Goal: Task Accomplishment & Management: Use online tool/utility

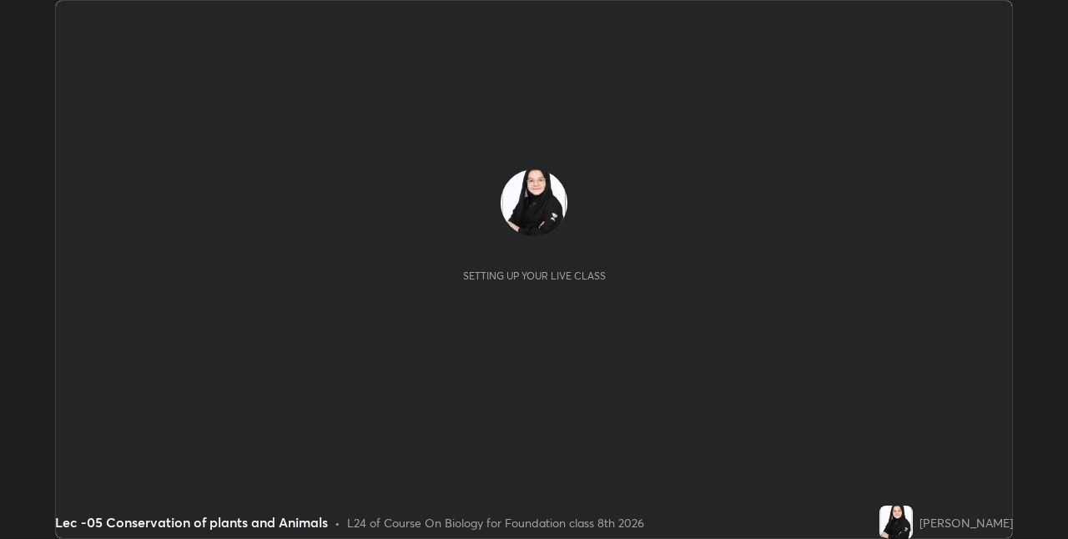
scroll to position [539, 1067]
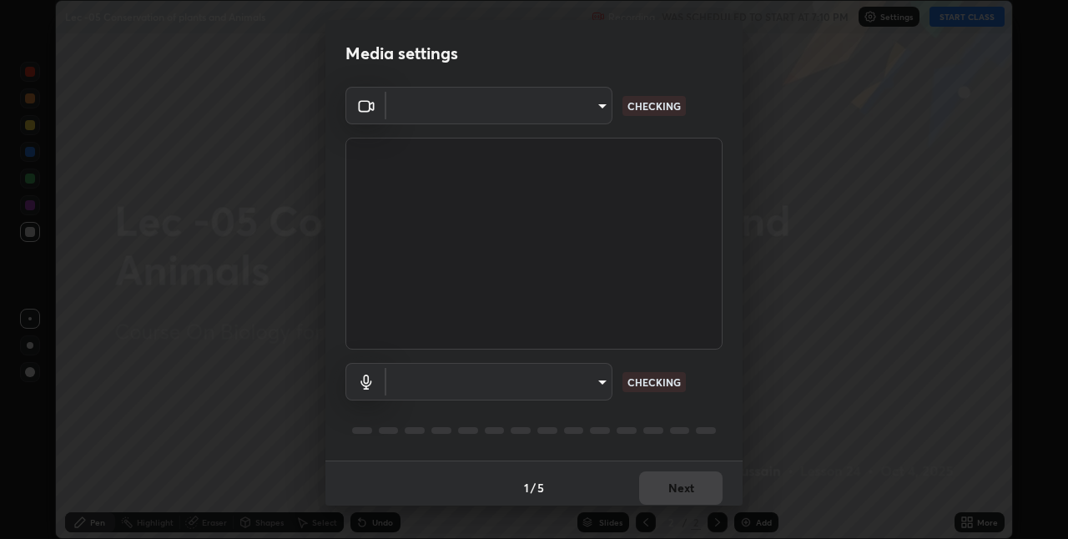
type input "e3e6fd13ef799cde5c9b7fe6f458d6ed022969fe6ce261ce3c0e119950d75ad9"
type input "default"
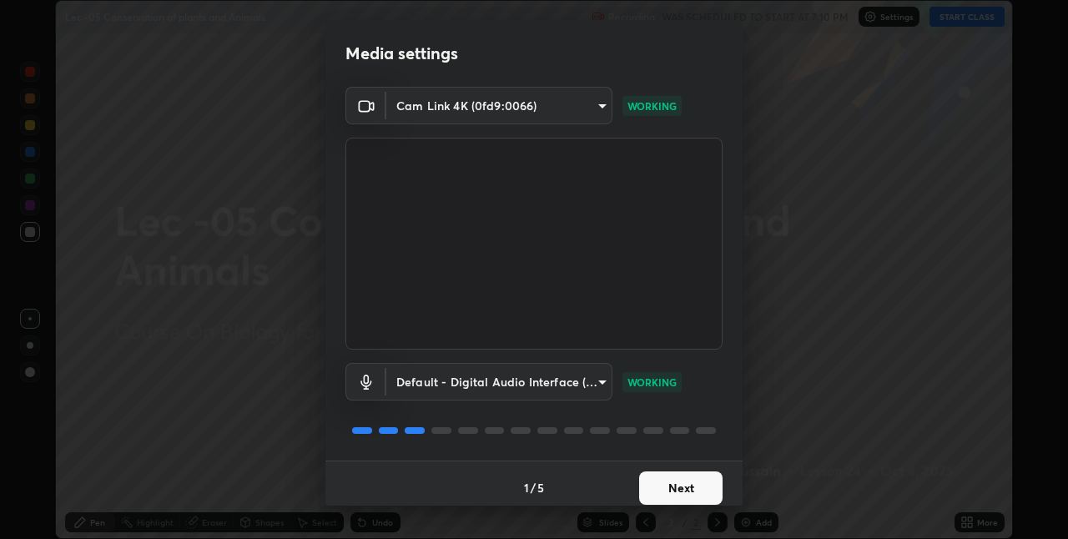
scroll to position [8, 0]
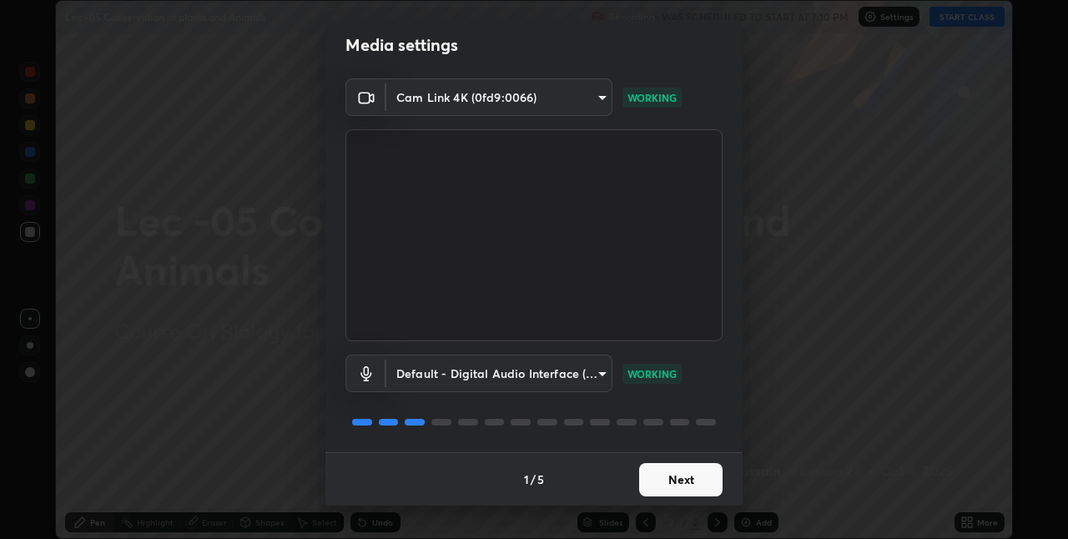
click at [689, 481] on button "Next" at bounding box center [680, 479] width 83 height 33
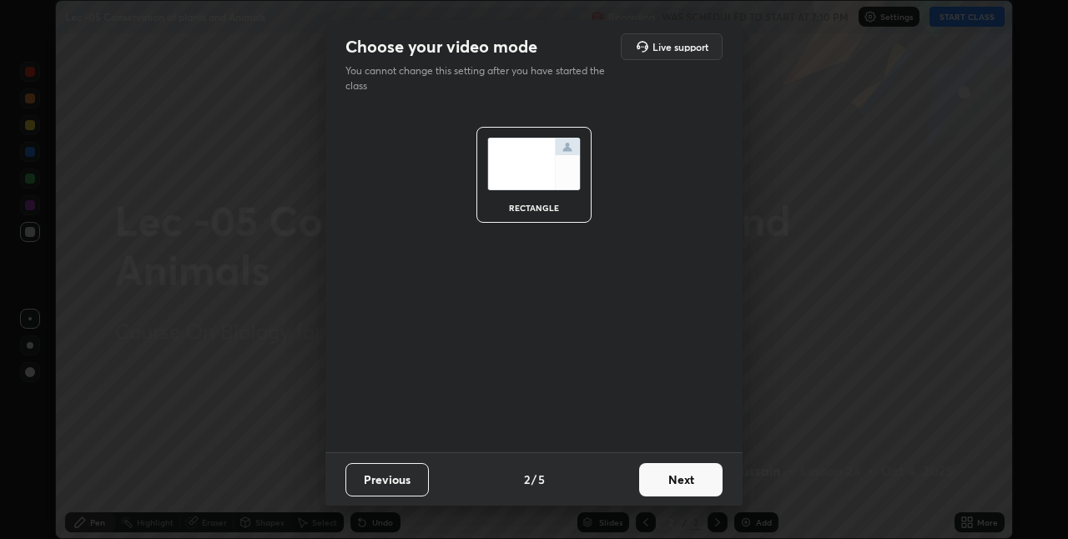
click at [707, 476] on button "Next" at bounding box center [680, 479] width 83 height 33
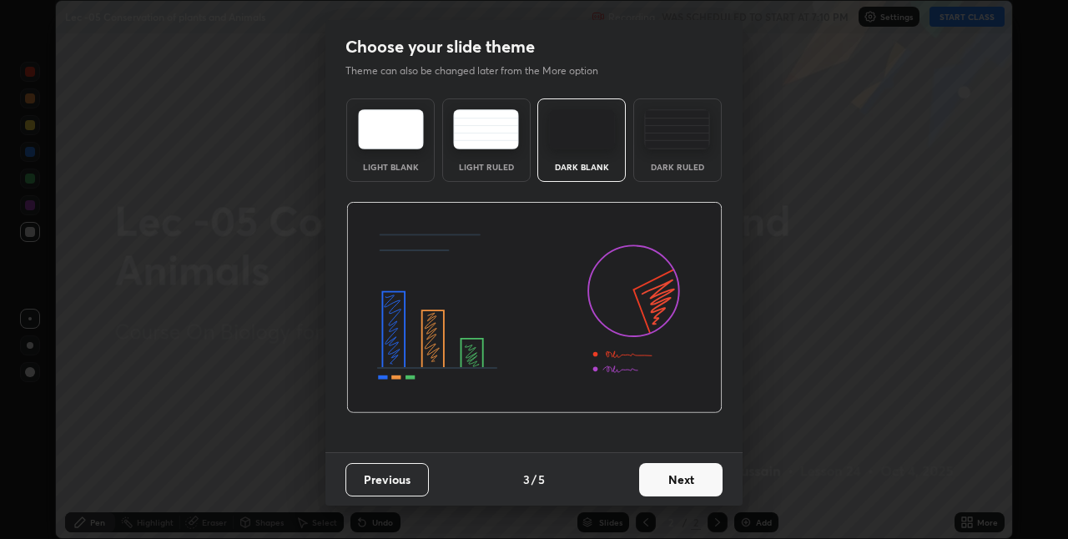
click at [710, 478] on button "Next" at bounding box center [680, 479] width 83 height 33
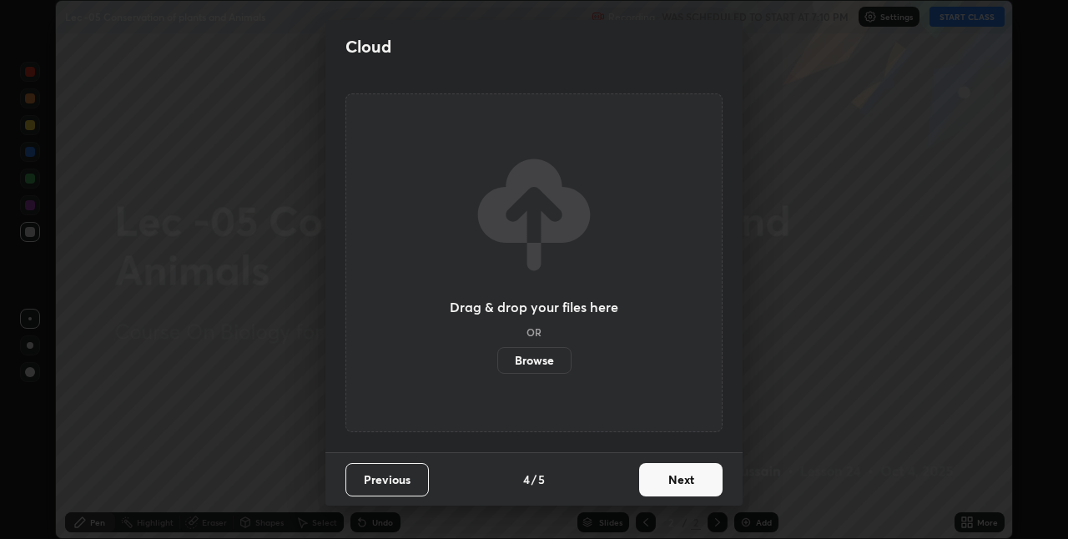
click at [711, 478] on button "Next" at bounding box center [680, 479] width 83 height 33
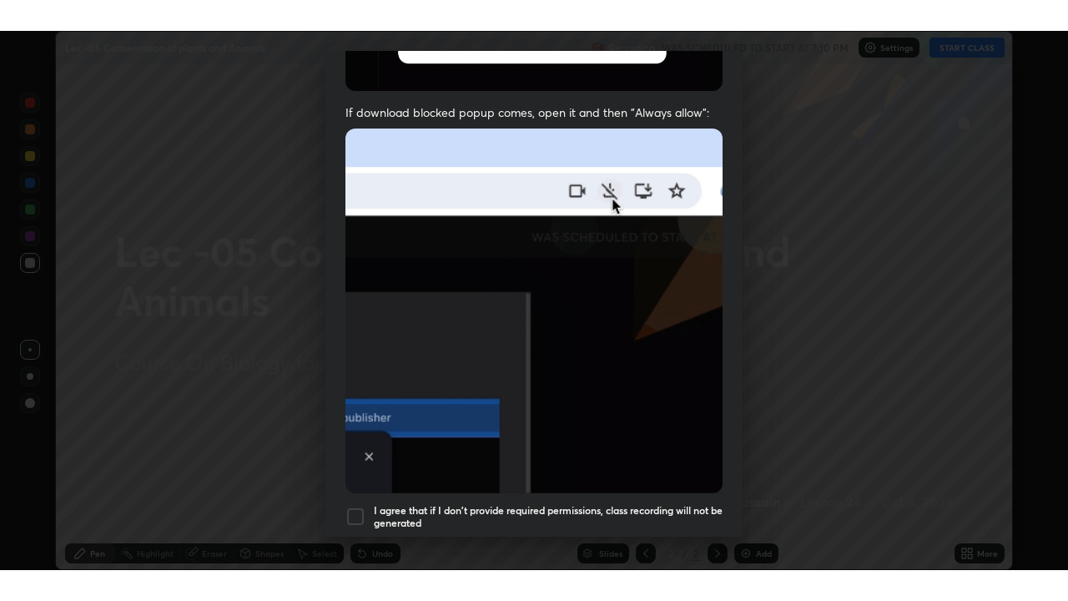
scroll to position [349, 0]
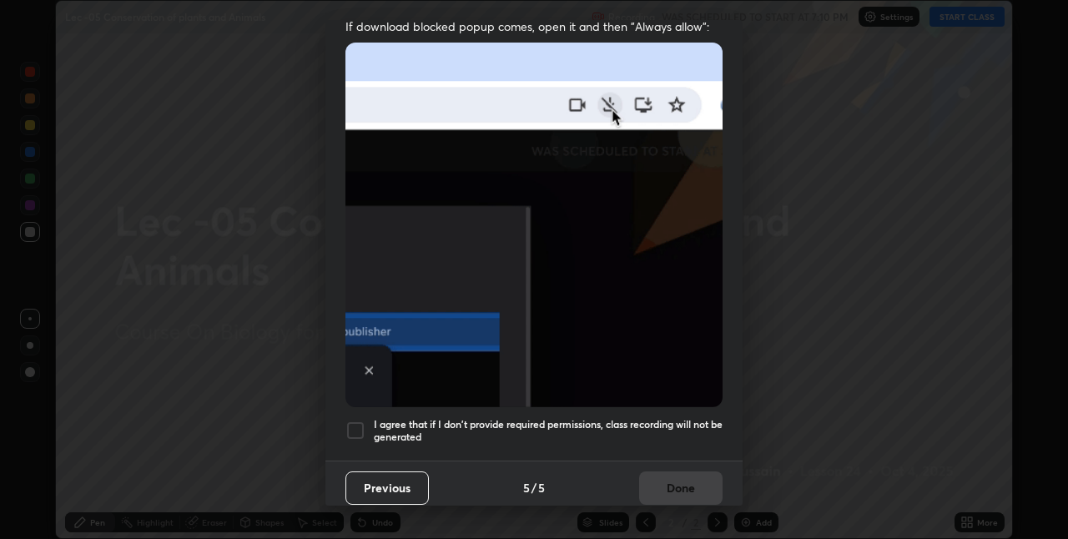
click at [360, 424] on div at bounding box center [355, 431] width 20 height 20
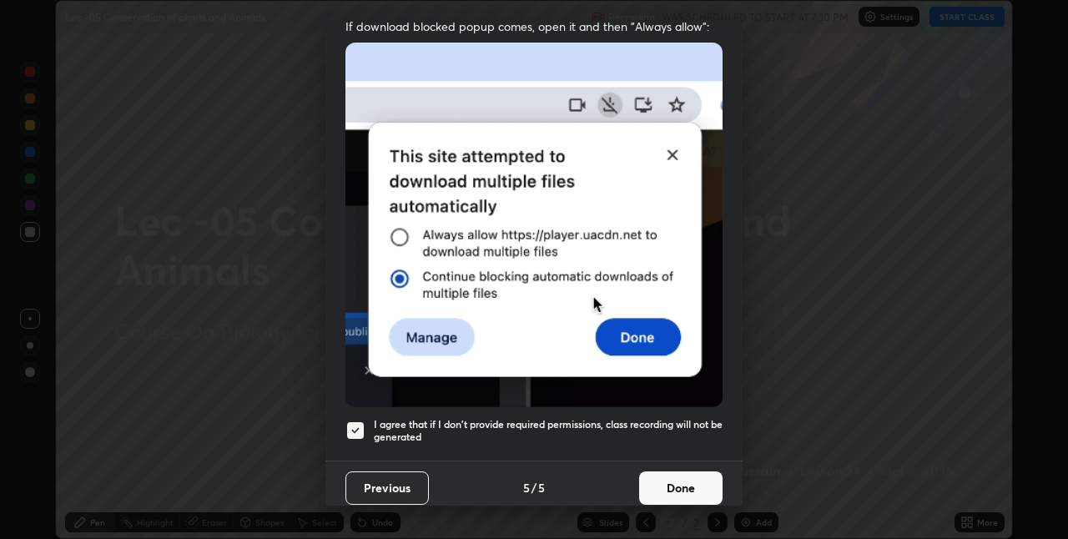
click at [683, 479] on button "Done" at bounding box center [680, 487] width 83 height 33
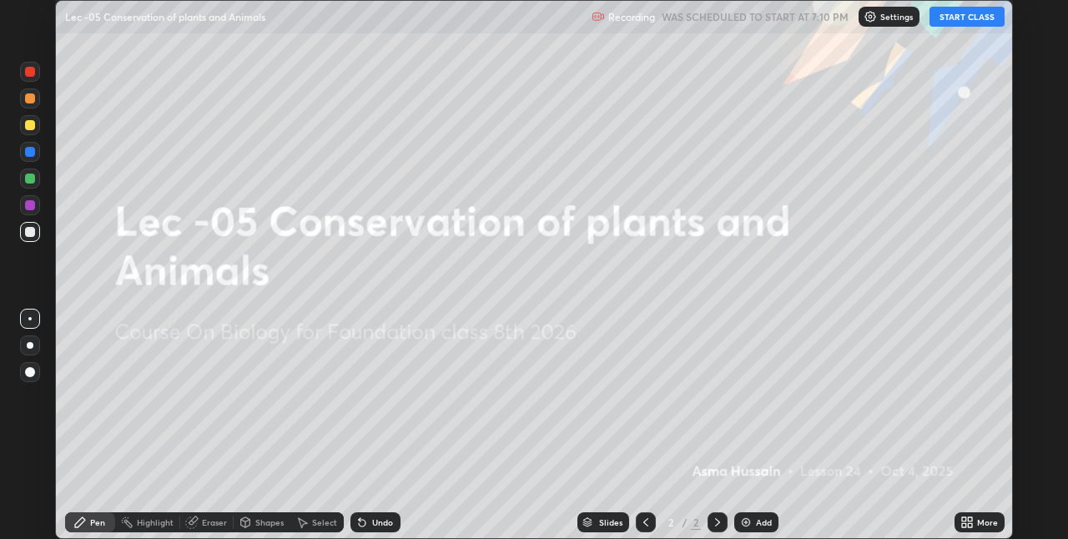
click at [955, 23] on button "START CLASS" at bounding box center [967, 17] width 75 height 20
click at [960, 521] on div "More" at bounding box center [980, 522] width 50 height 20
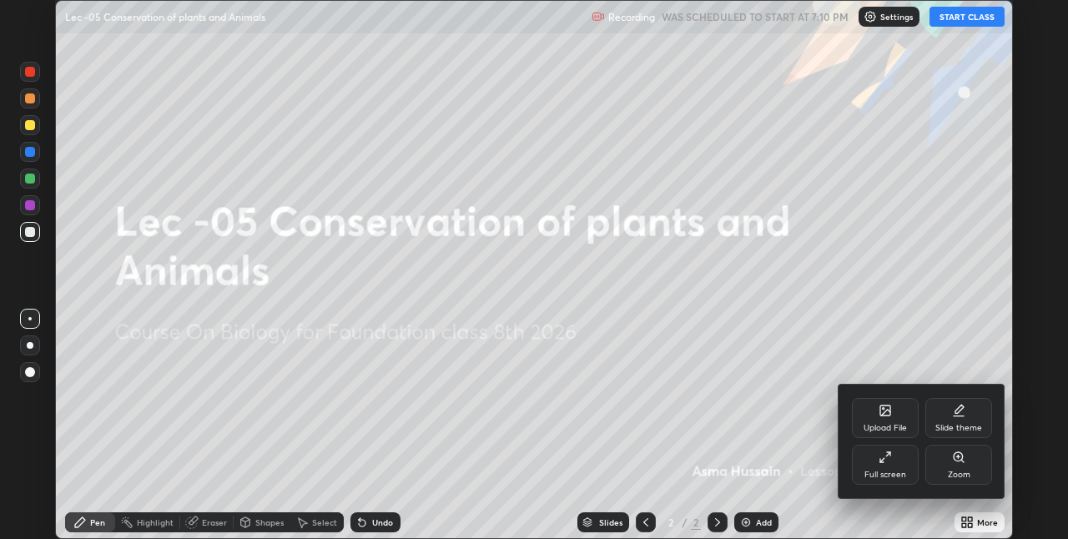
click at [887, 462] on icon at bounding box center [885, 457] width 13 height 13
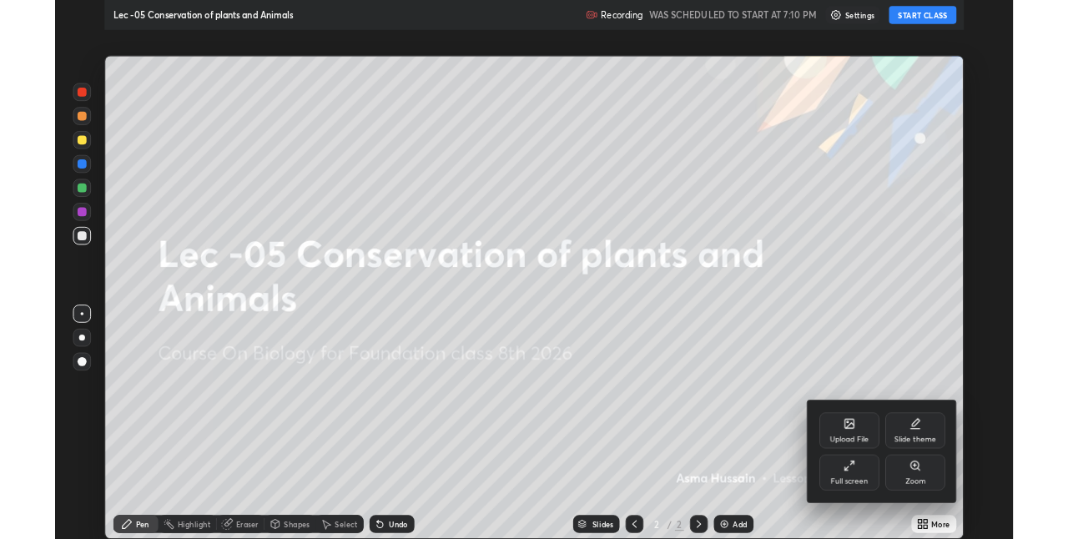
scroll to position [601, 1068]
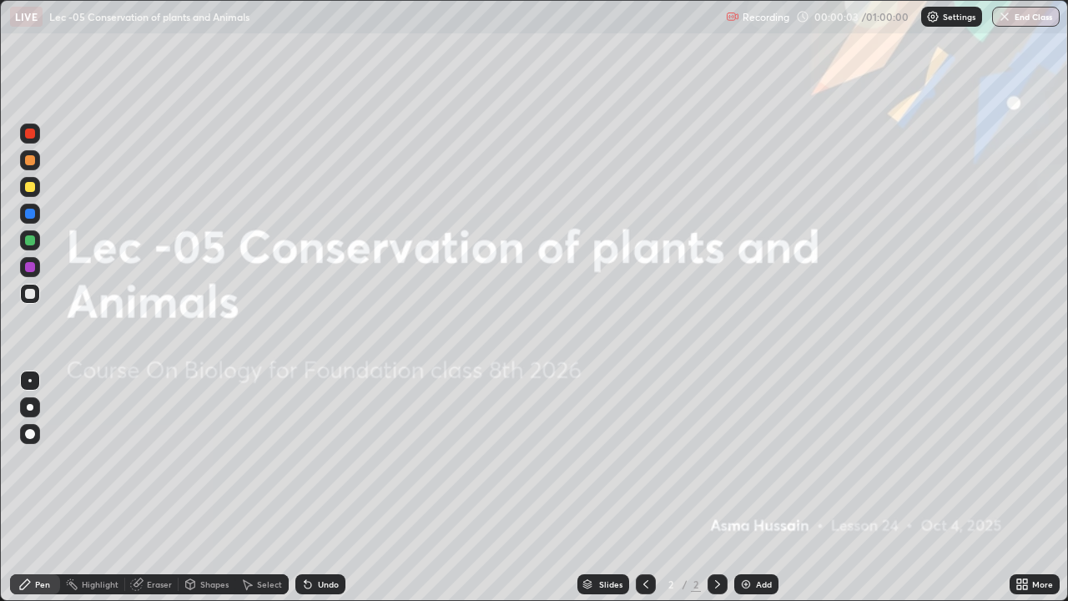
click at [31, 128] on div at bounding box center [30, 133] width 10 height 10
click at [104, 538] on div "Highlight" at bounding box center [100, 584] width 37 height 8
click at [38, 526] on div at bounding box center [30, 527] width 20 height 20
click at [42, 538] on div "Pen" at bounding box center [42, 584] width 15 height 8
click at [741, 538] on img at bounding box center [745, 583] width 13 height 13
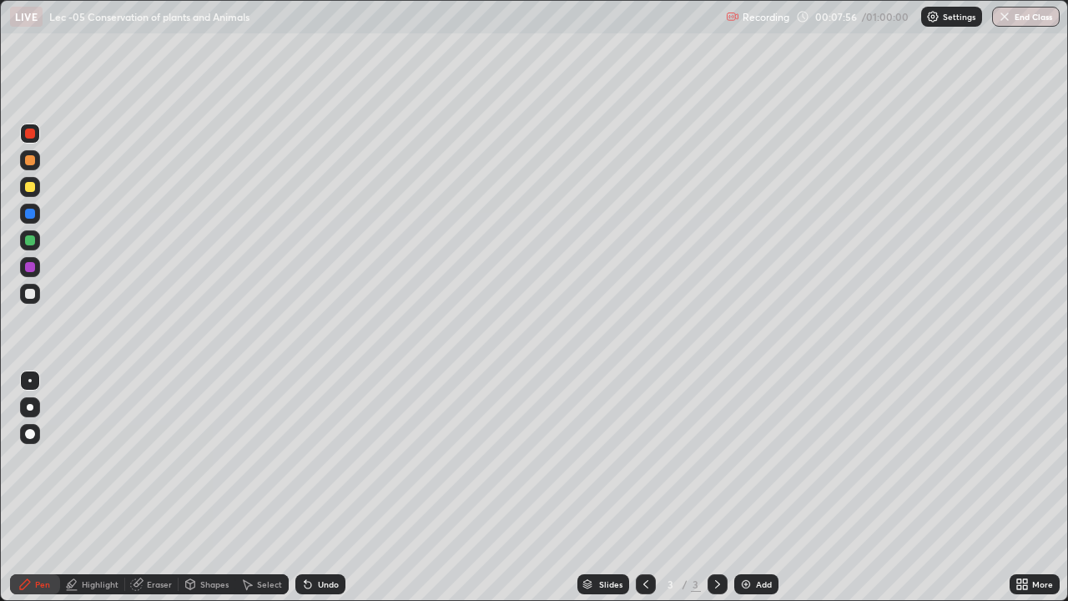
click at [33, 293] on div at bounding box center [30, 294] width 10 height 10
click at [321, 538] on div "Undo" at bounding box center [328, 584] width 21 height 8
click at [38, 299] on div at bounding box center [30, 294] width 20 height 20
click at [155, 538] on div "Eraser" at bounding box center [159, 584] width 25 height 8
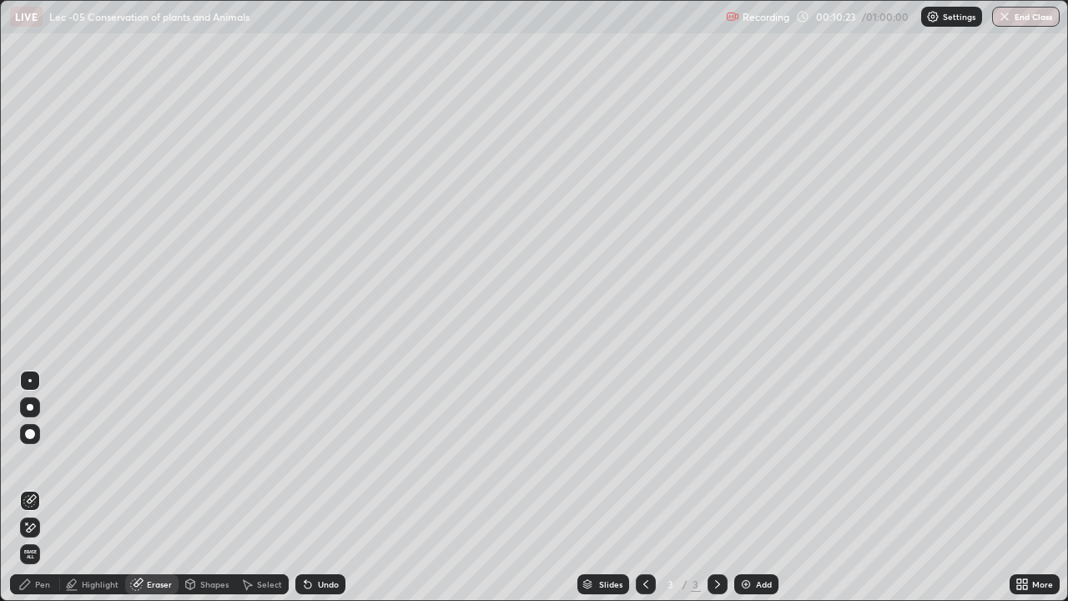
click at [48, 538] on div "Pen" at bounding box center [42, 584] width 15 height 8
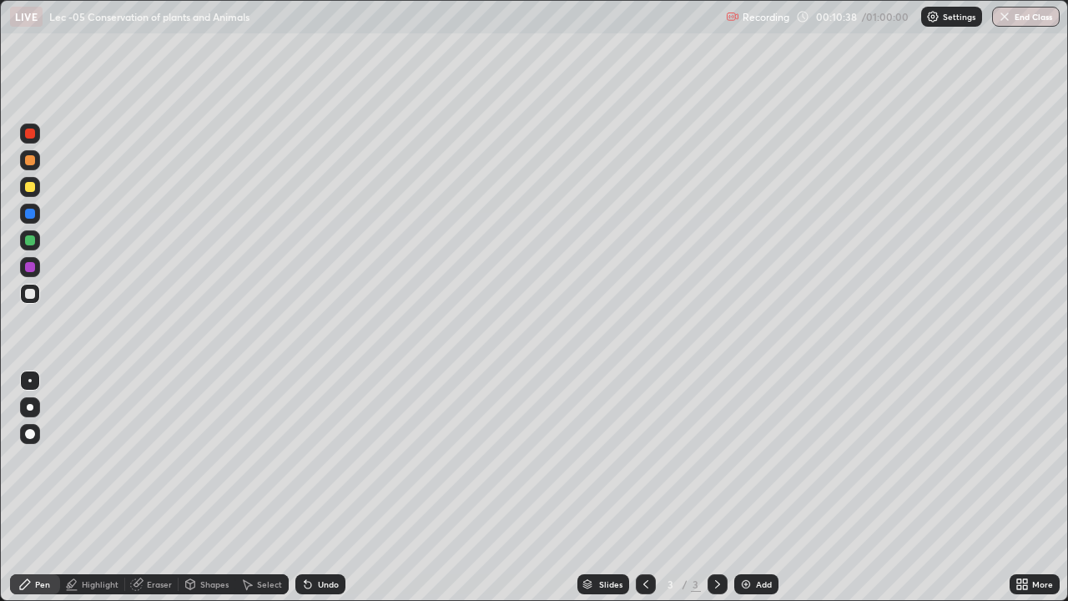
click at [108, 538] on div "Highlight" at bounding box center [100, 584] width 37 height 8
click at [31, 501] on icon at bounding box center [29, 500] width 13 height 13
click at [31, 168] on div at bounding box center [30, 160] width 20 height 20
click at [33, 538] on div "Pen" at bounding box center [35, 584] width 50 height 20
click at [31, 295] on div at bounding box center [30, 294] width 10 height 10
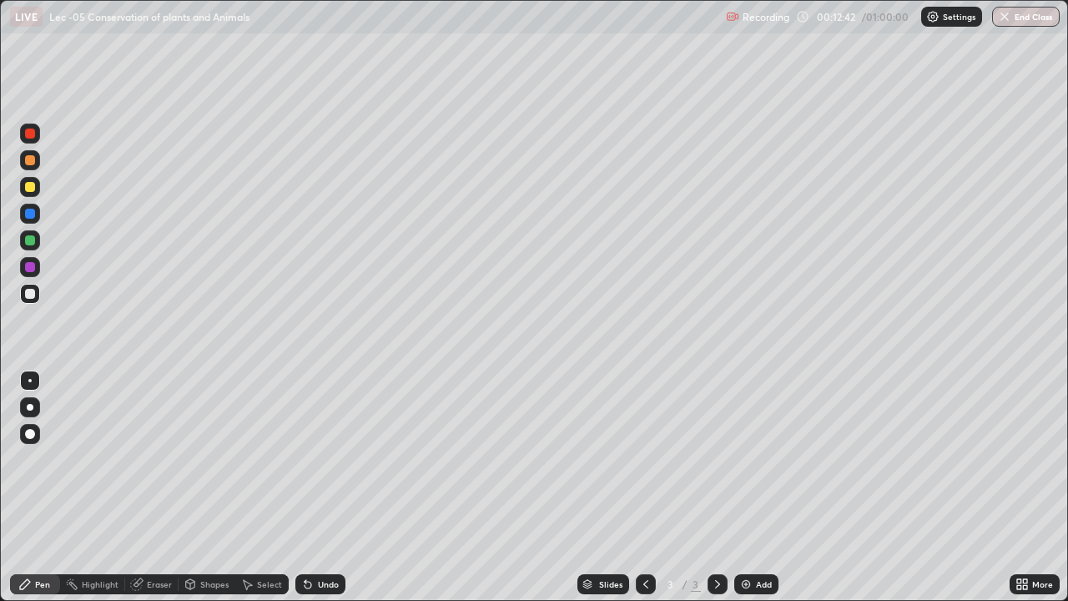
click at [198, 538] on div "Shapes" at bounding box center [207, 584] width 57 height 20
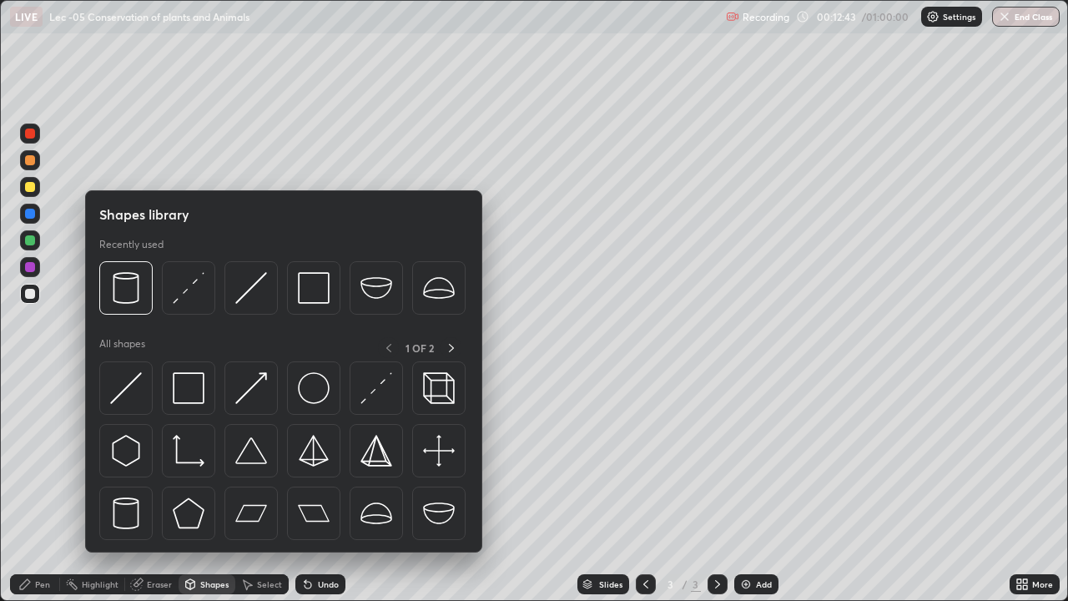
click at [34, 193] on div at bounding box center [30, 187] width 20 height 20
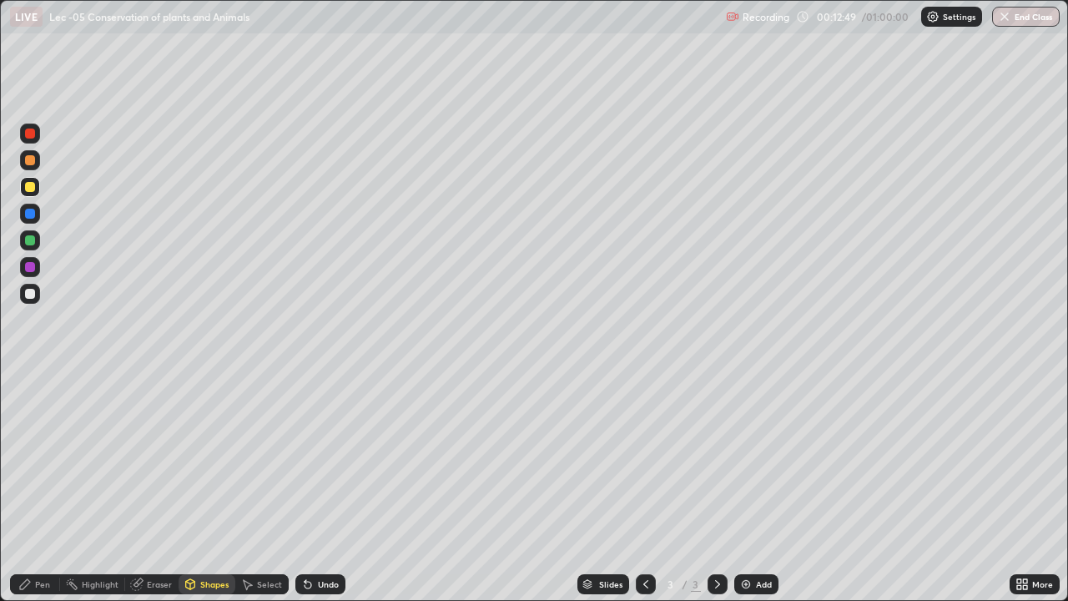
click at [319, 538] on div "Undo" at bounding box center [328, 584] width 21 height 8
click at [198, 538] on div "Shapes" at bounding box center [207, 584] width 57 height 20
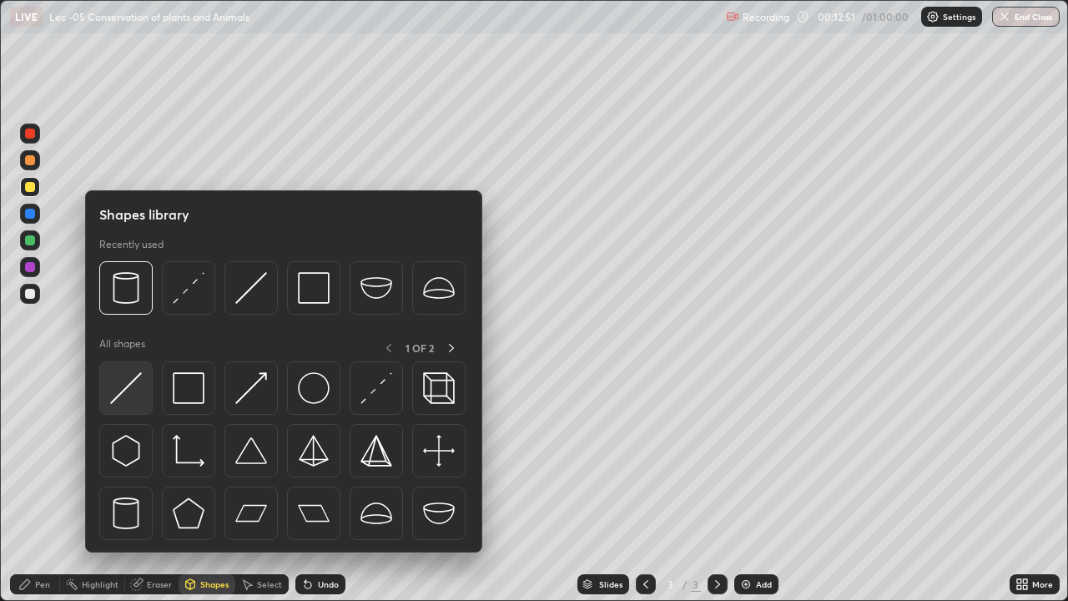
click at [130, 386] on img at bounding box center [126, 388] width 32 height 32
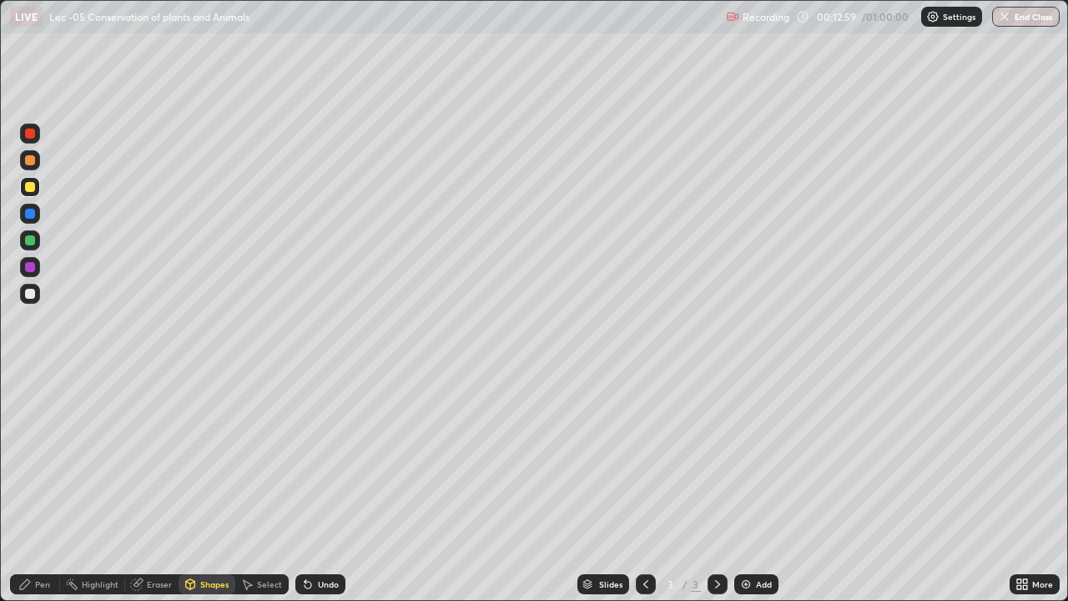
click at [31, 538] on icon at bounding box center [24, 583] width 13 height 13
click at [30, 295] on div at bounding box center [30, 294] width 10 height 10
click at [263, 538] on div "Select" at bounding box center [269, 584] width 25 height 8
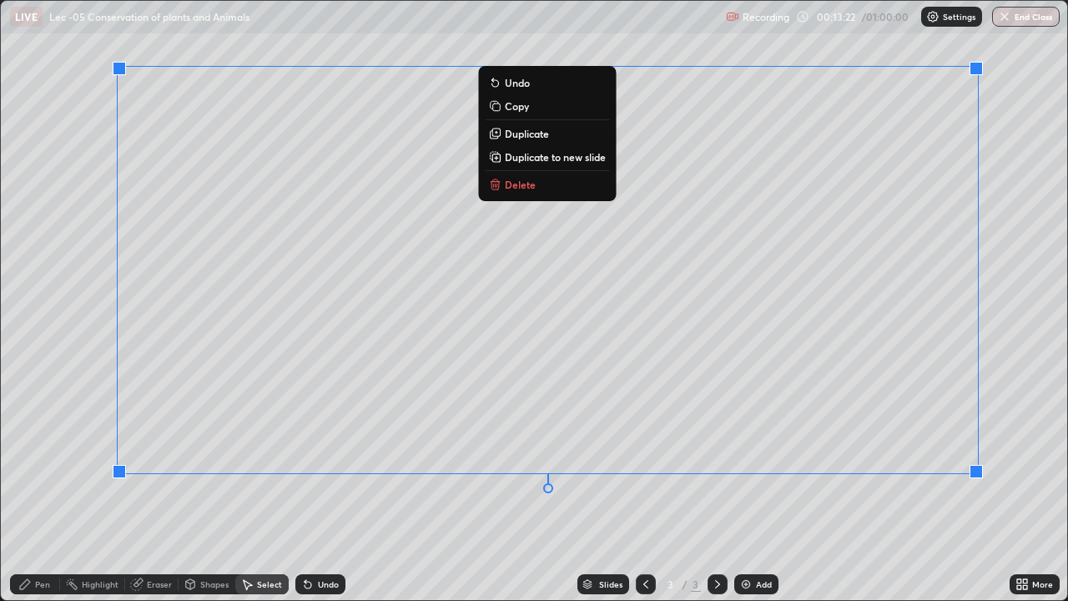
click at [44, 538] on div "Pen" at bounding box center [42, 584] width 15 height 8
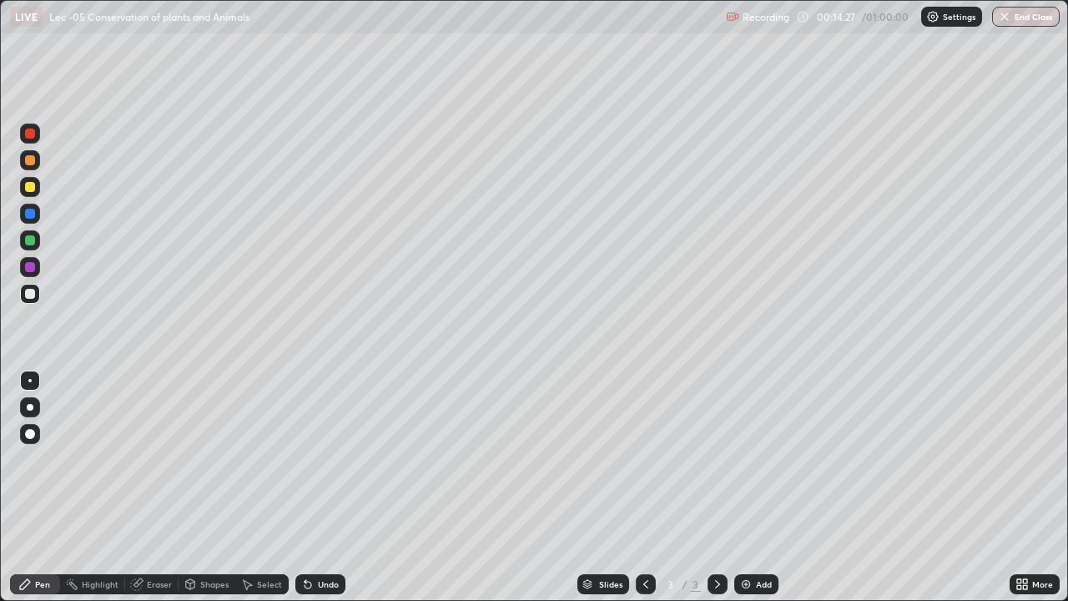
click at [750, 538] on img at bounding box center [745, 583] width 13 height 13
click at [332, 538] on div "Undo" at bounding box center [328, 584] width 21 height 8
click at [330, 538] on div "Undo" at bounding box center [328, 584] width 21 height 8
click at [33, 184] on div at bounding box center [30, 187] width 10 height 10
click at [318, 538] on div "Undo" at bounding box center [328, 584] width 21 height 8
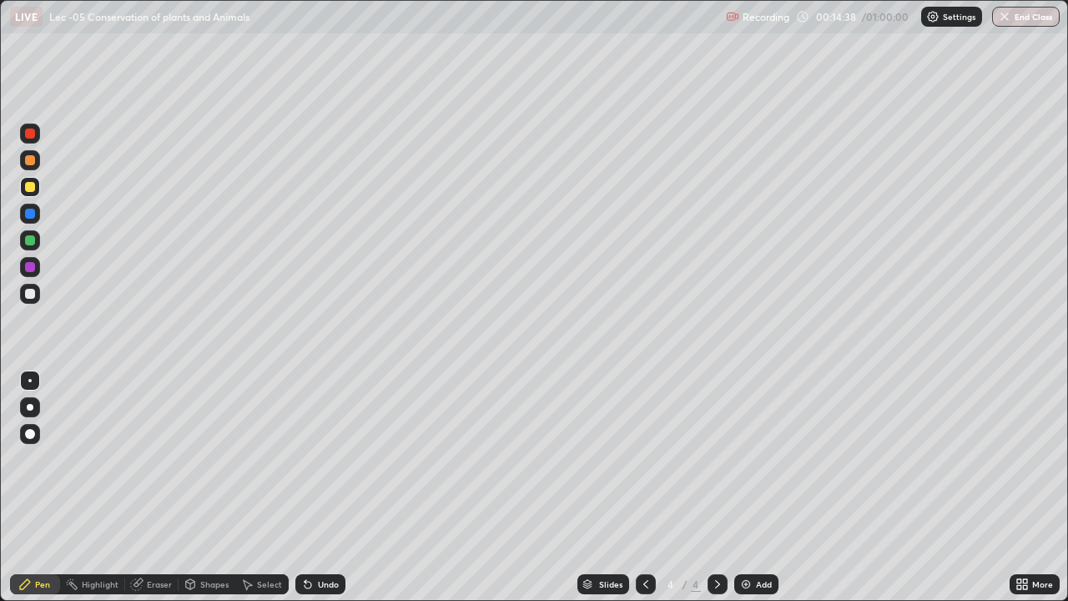
click at [313, 538] on div "Undo" at bounding box center [320, 584] width 50 height 20
click at [318, 538] on div "Undo" at bounding box center [328, 584] width 21 height 8
click at [200, 538] on div "Shapes" at bounding box center [214, 584] width 28 height 8
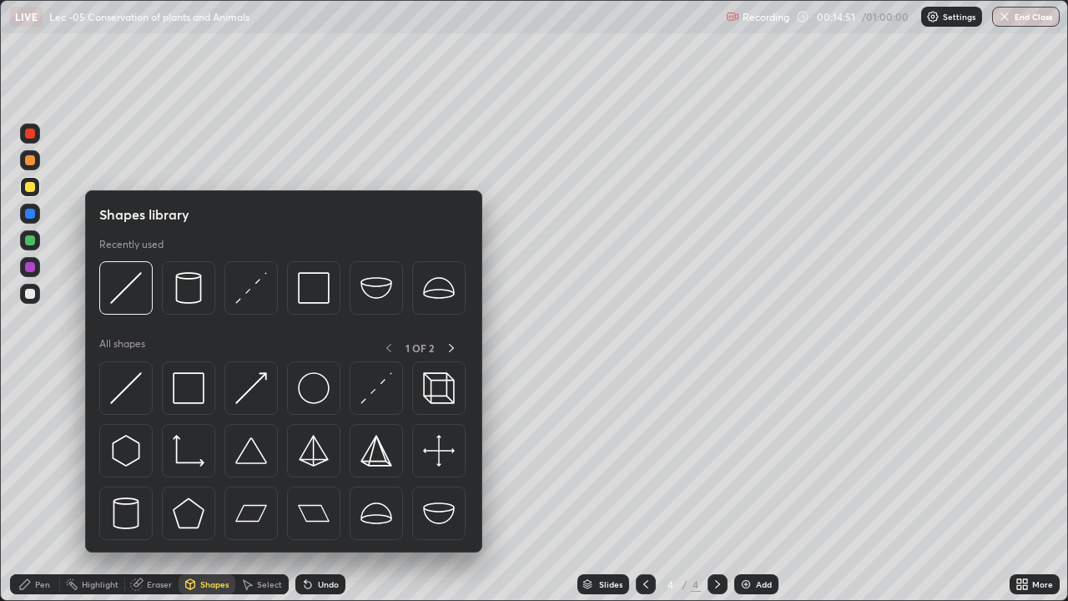
click at [366, 396] on img at bounding box center [376, 388] width 32 height 32
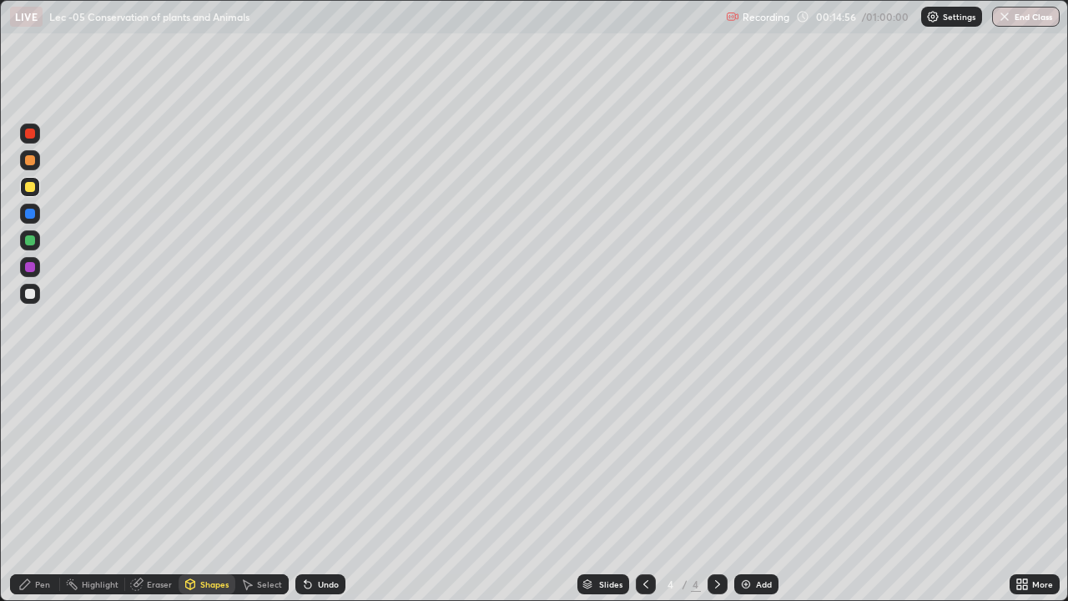
click at [330, 538] on div "Undo" at bounding box center [320, 584] width 50 height 20
click at [46, 538] on div "Pen" at bounding box center [42, 584] width 15 height 8
click at [268, 538] on div "Select" at bounding box center [269, 584] width 25 height 8
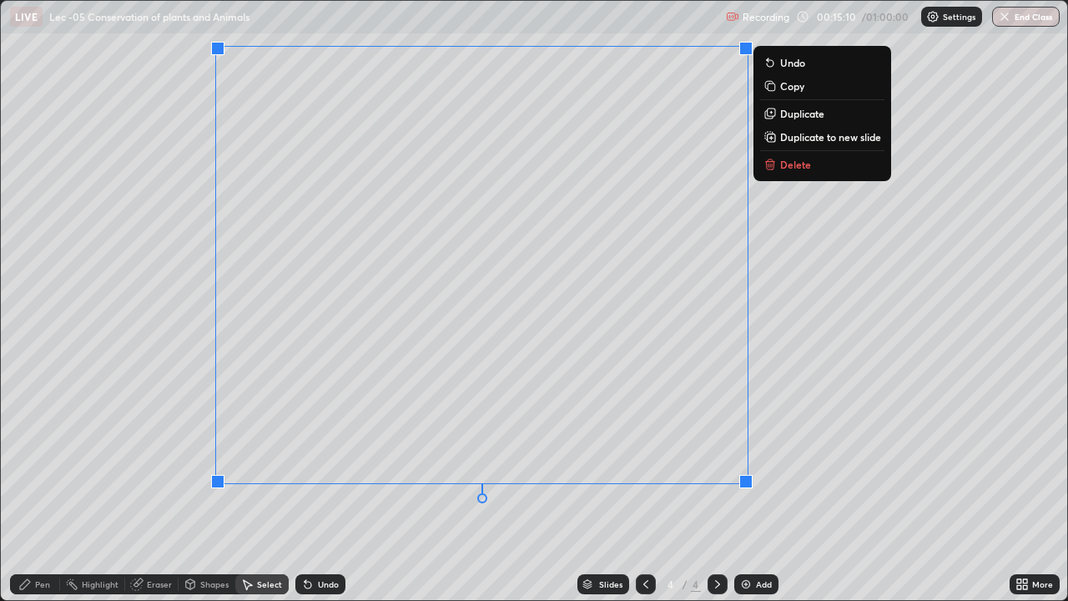
click at [46, 538] on div "Pen" at bounding box center [42, 584] width 15 height 8
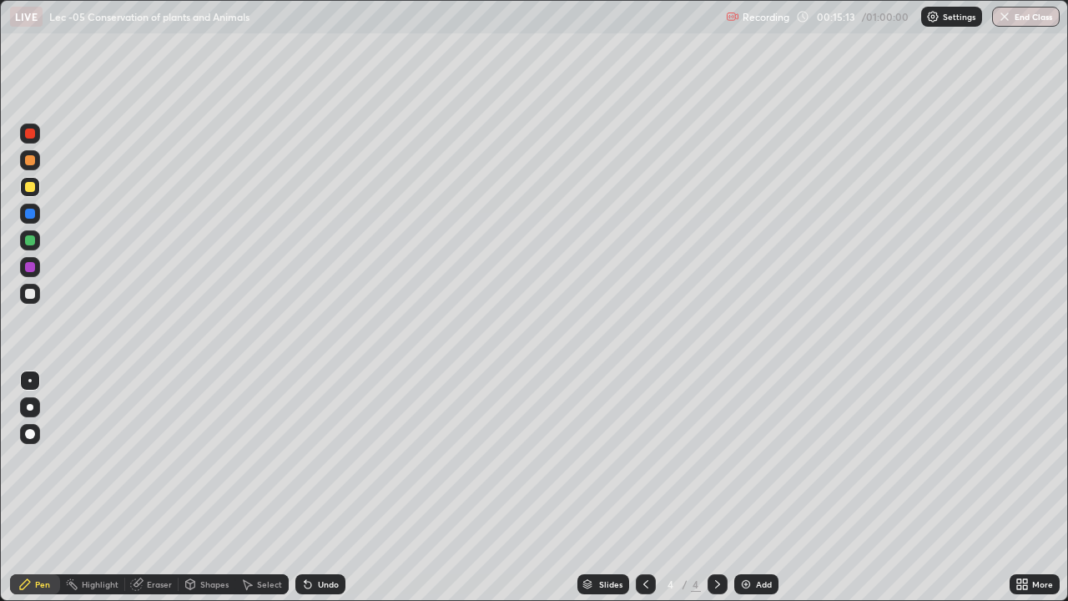
click at [27, 295] on div at bounding box center [30, 294] width 10 height 10
click at [339, 538] on div "Undo" at bounding box center [320, 584] width 50 height 20
click at [340, 538] on div "Undo" at bounding box center [320, 584] width 50 height 20
click at [333, 538] on div "Undo" at bounding box center [328, 584] width 21 height 8
click at [335, 538] on div "Undo" at bounding box center [320, 584] width 50 height 20
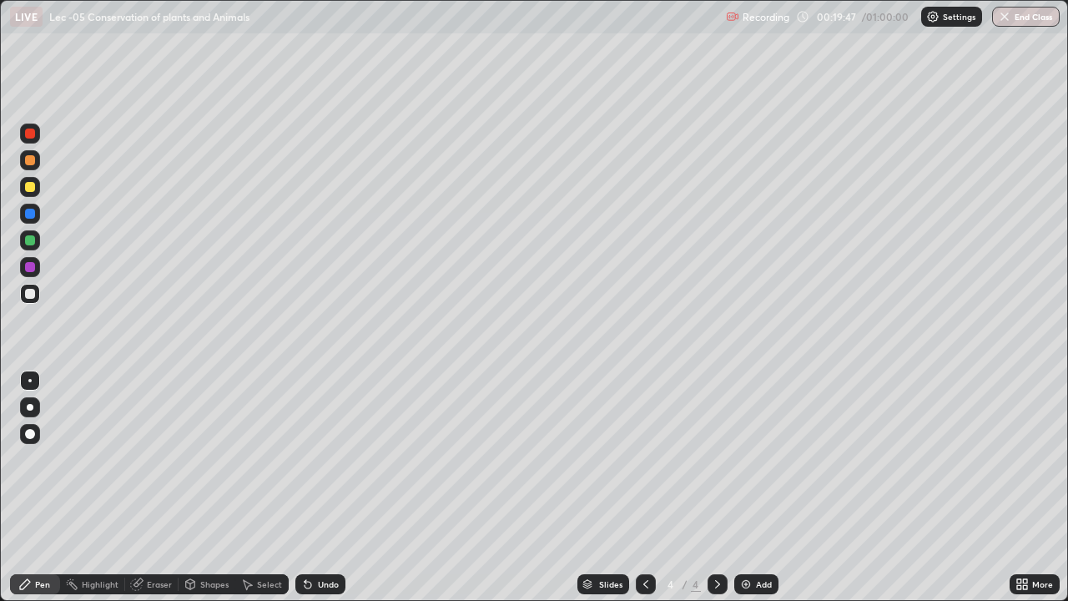
click at [335, 538] on div "Undo" at bounding box center [328, 584] width 21 height 8
click at [331, 538] on div "Undo" at bounding box center [328, 584] width 21 height 8
click at [30, 185] on div at bounding box center [30, 187] width 10 height 10
click at [327, 538] on div "Undo" at bounding box center [328, 584] width 21 height 8
click at [748, 538] on img at bounding box center [745, 583] width 13 height 13
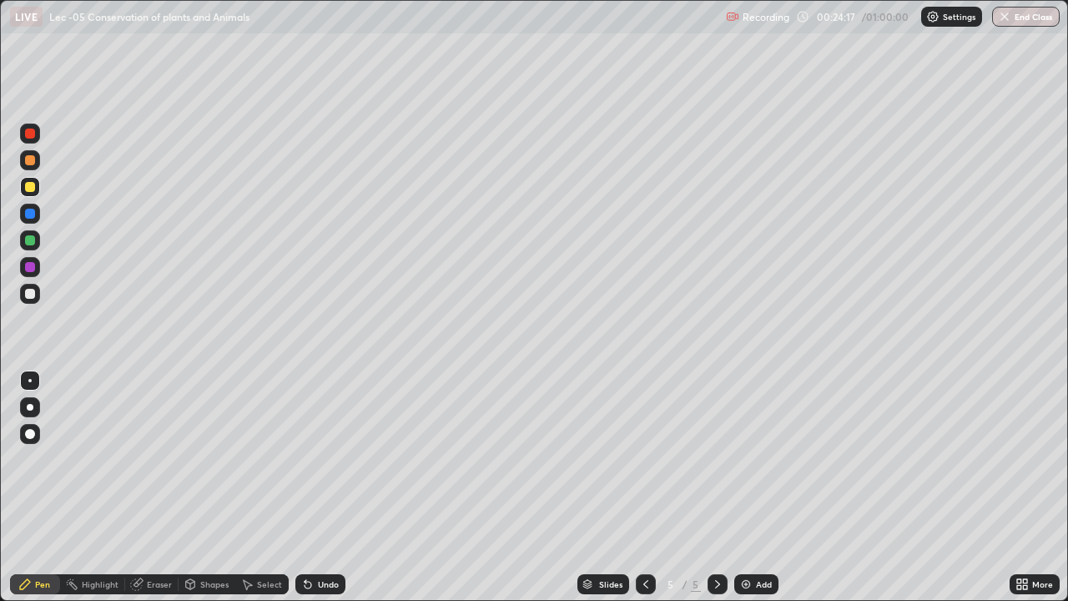
click at [31, 434] on div at bounding box center [30, 434] width 10 height 10
click at [38, 380] on div at bounding box center [30, 380] width 20 height 20
click at [36, 295] on div at bounding box center [30, 294] width 20 height 20
click at [321, 538] on div "Undo" at bounding box center [328, 584] width 21 height 8
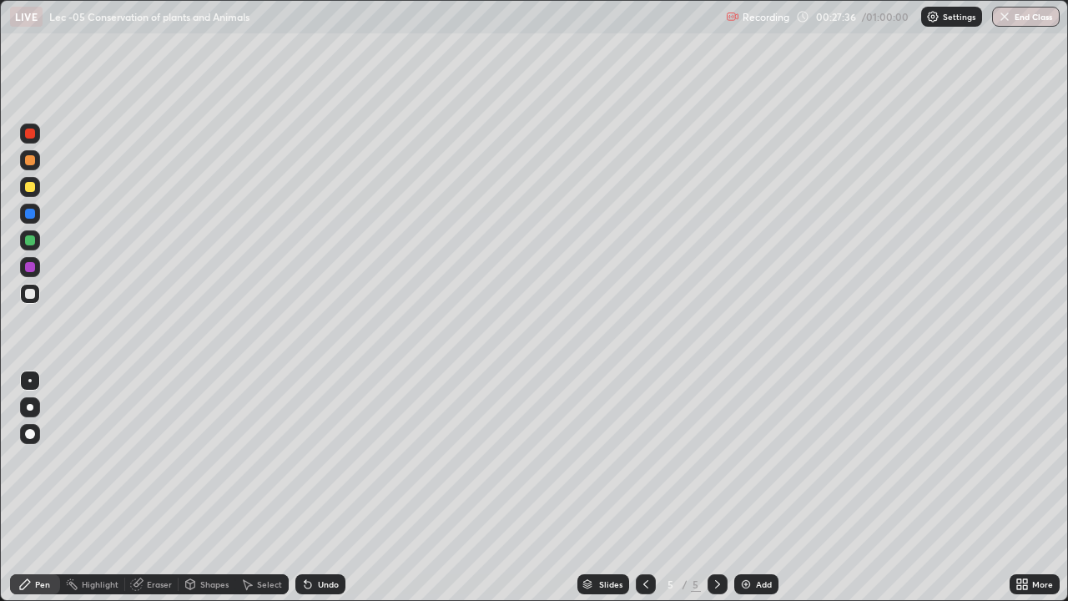
click at [319, 538] on div "Undo" at bounding box center [328, 584] width 21 height 8
click at [328, 538] on div "Undo" at bounding box center [320, 584] width 50 height 20
click at [329, 538] on div "Undo" at bounding box center [320, 584] width 50 height 20
click at [328, 538] on div "Undo" at bounding box center [320, 584] width 50 height 20
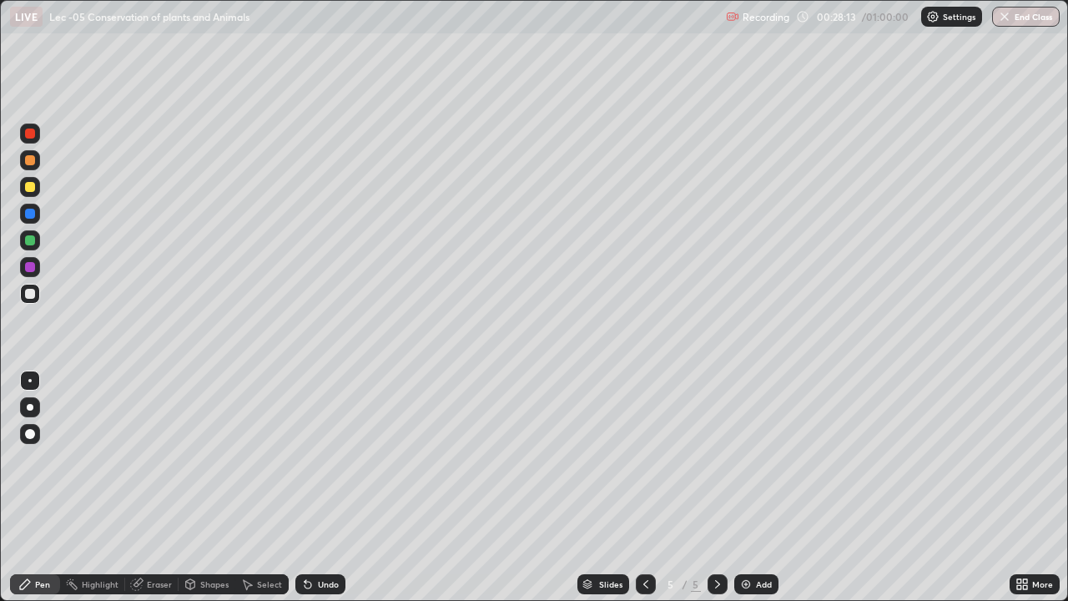
click at [328, 538] on div "Undo" at bounding box center [320, 584] width 50 height 20
click at [330, 538] on div "Undo" at bounding box center [320, 584] width 50 height 20
click at [325, 538] on div "Undo" at bounding box center [328, 584] width 21 height 8
click at [317, 538] on div "Undo" at bounding box center [320, 584] width 50 height 20
click at [320, 538] on div "Undo" at bounding box center [328, 584] width 21 height 8
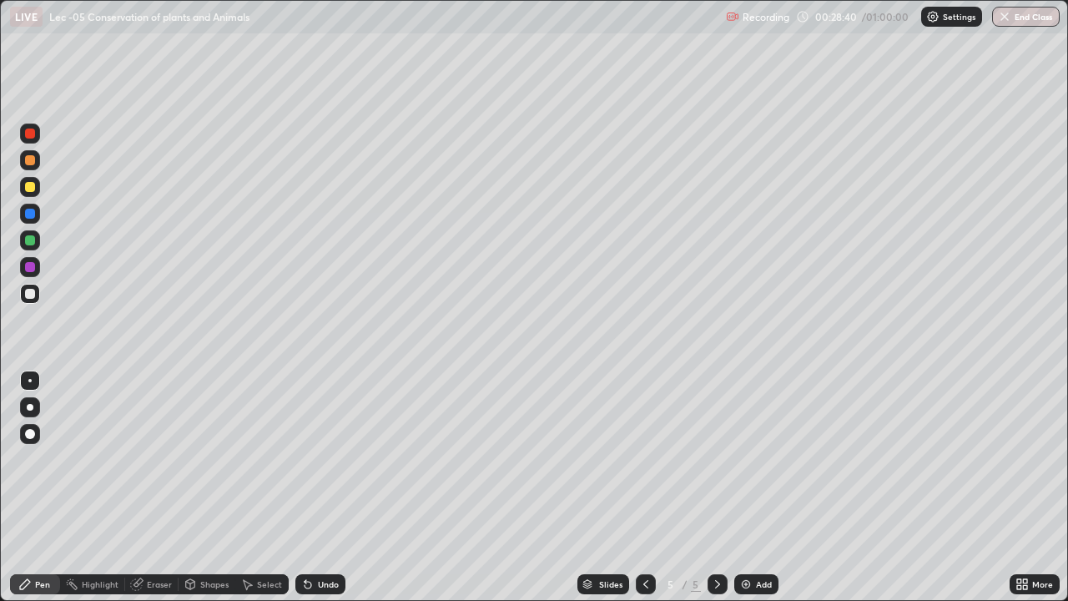
click at [322, 538] on div "Undo" at bounding box center [320, 584] width 50 height 20
click at [324, 538] on div "Undo" at bounding box center [328, 584] width 21 height 8
click at [325, 538] on div "Undo" at bounding box center [328, 584] width 21 height 8
click at [323, 538] on div "Undo" at bounding box center [320, 584] width 50 height 20
click at [326, 538] on div "Undo" at bounding box center [320, 584] width 50 height 20
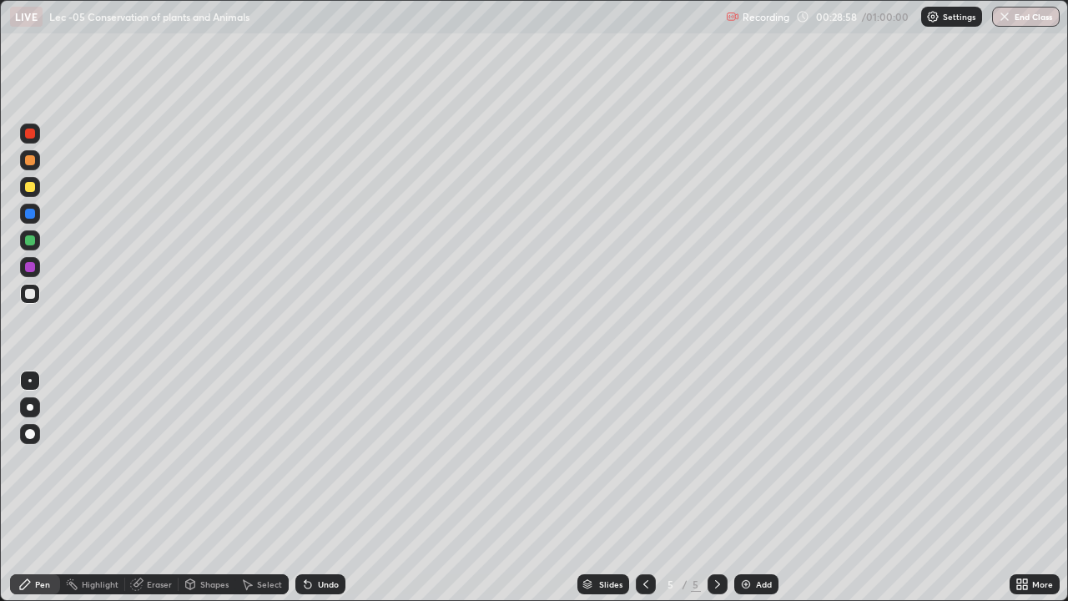
click at [330, 538] on div "Undo" at bounding box center [320, 584] width 50 height 20
click at [331, 538] on div "Undo" at bounding box center [320, 584] width 50 height 20
click at [748, 538] on img at bounding box center [745, 583] width 13 height 13
click at [34, 189] on div at bounding box center [30, 187] width 10 height 10
click at [307, 538] on icon at bounding box center [308, 585] width 7 height 7
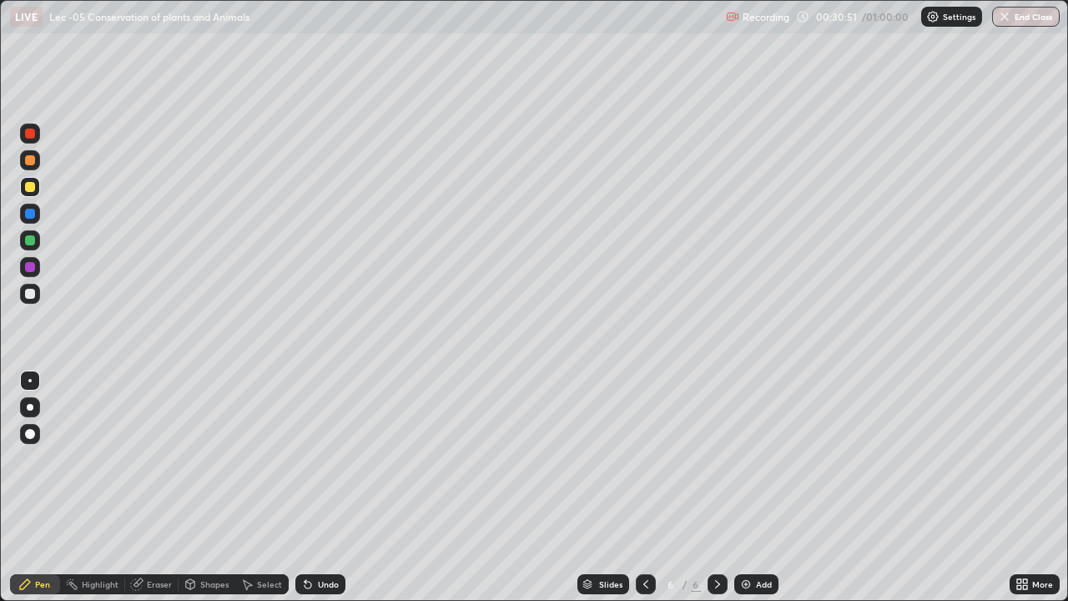
click at [307, 538] on icon at bounding box center [308, 585] width 7 height 7
click at [309, 538] on icon at bounding box center [308, 585] width 7 height 7
click at [325, 538] on div "Undo" at bounding box center [320, 584] width 50 height 20
click at [37, 292] on div at bounding box center [30, 294] width 20 height 20
click at [265, 538] on div "Select" at bounding box center [269, 584] width 25 height 8
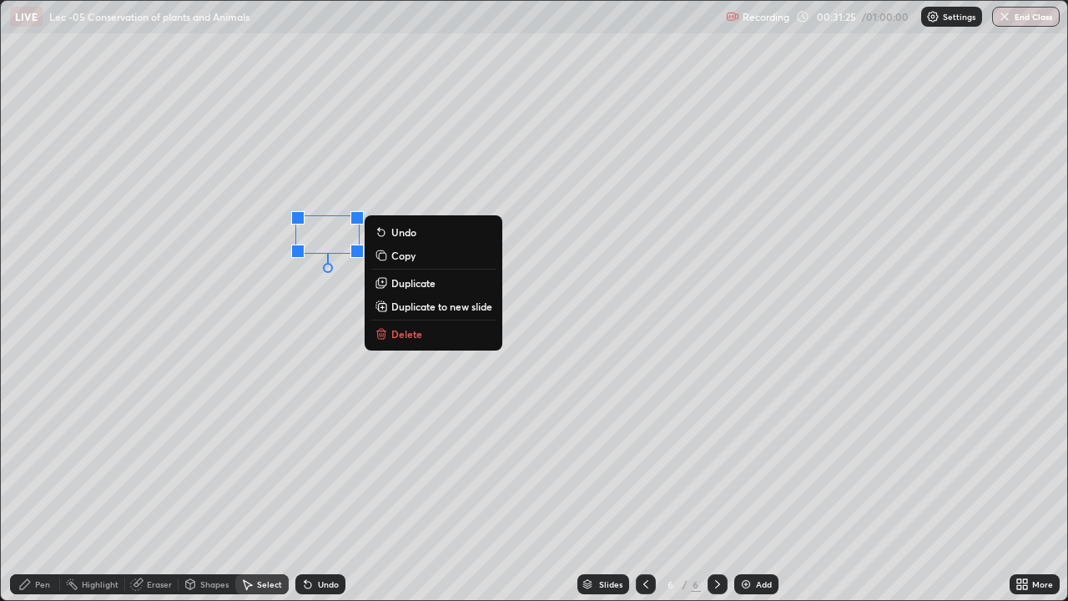
click at [324, 538] on div "Undo" at bounding box center [320, 584] width 50 height 20
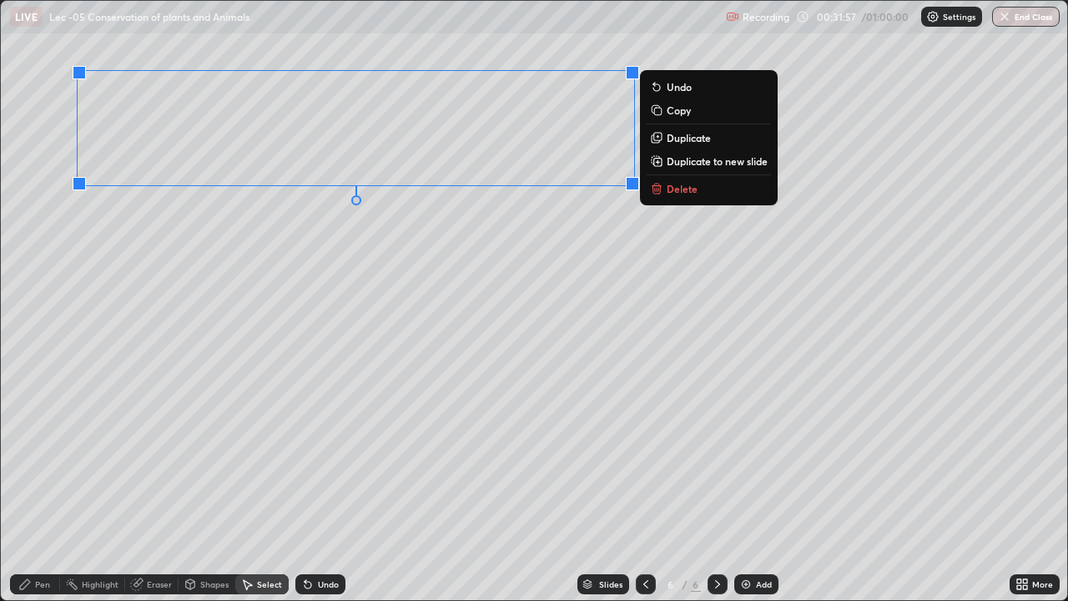
click at [45, 538] on div "Pen" at bounding box center [42, 584] width 15 height 8
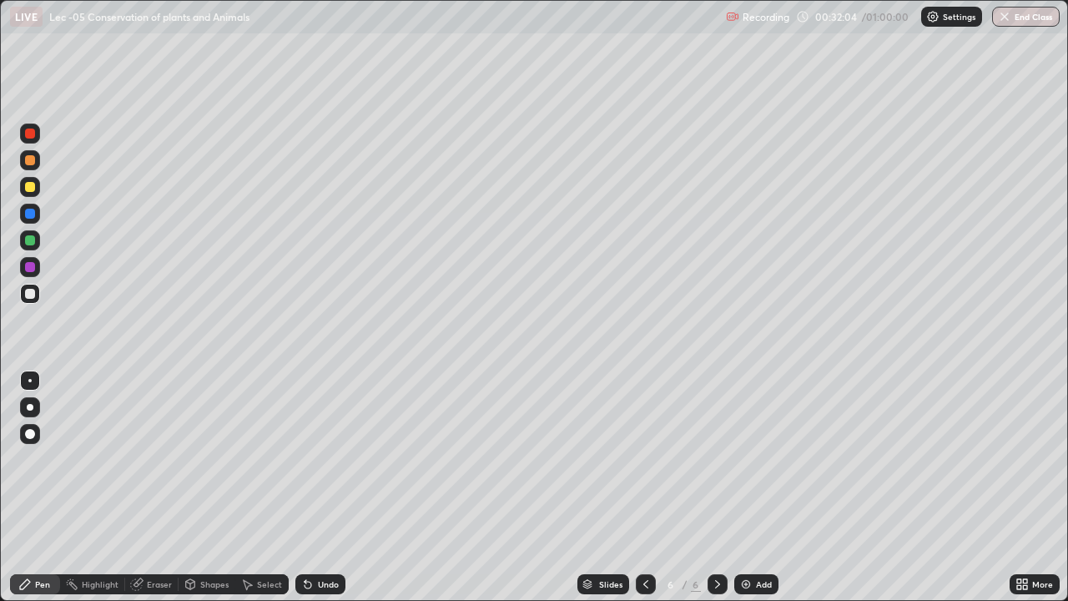
click at [32, 189] on div at bounding box center [30, 187] width 10 height 10
click at [325, 538] on div "Undo" at bounding box center [328, 584] width 21 height 8
click at [330, 538] on div "Undo" at bounding box center [328, 584] width 21 height 8
click at [328, 538] on div "Undo" at bounding box center [328, 584] width 21 height 8
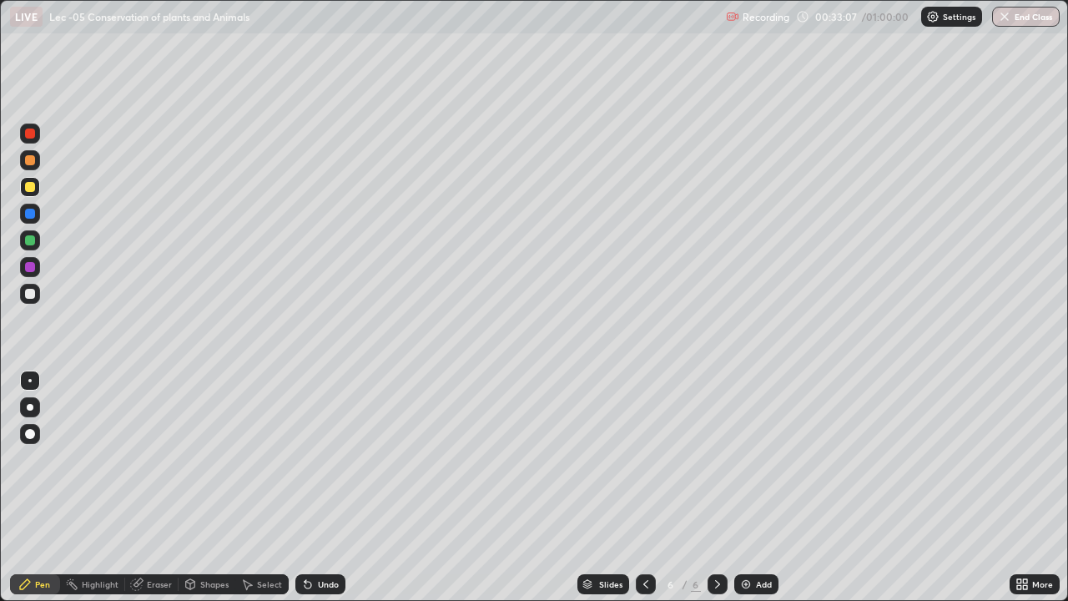
click at [36, 295] on div at bounding box center [30, 294] width 20 height 20
click at [327, 538] on div "Undo" at bounding box center [328, 584] width 21 height 8
click at [330, 538] on div "Undo" at bounding box center [320, 584] width 50 height 20
click at [331, 538] on div "Undo" at bounding box center [320, 584] width 50 height 20
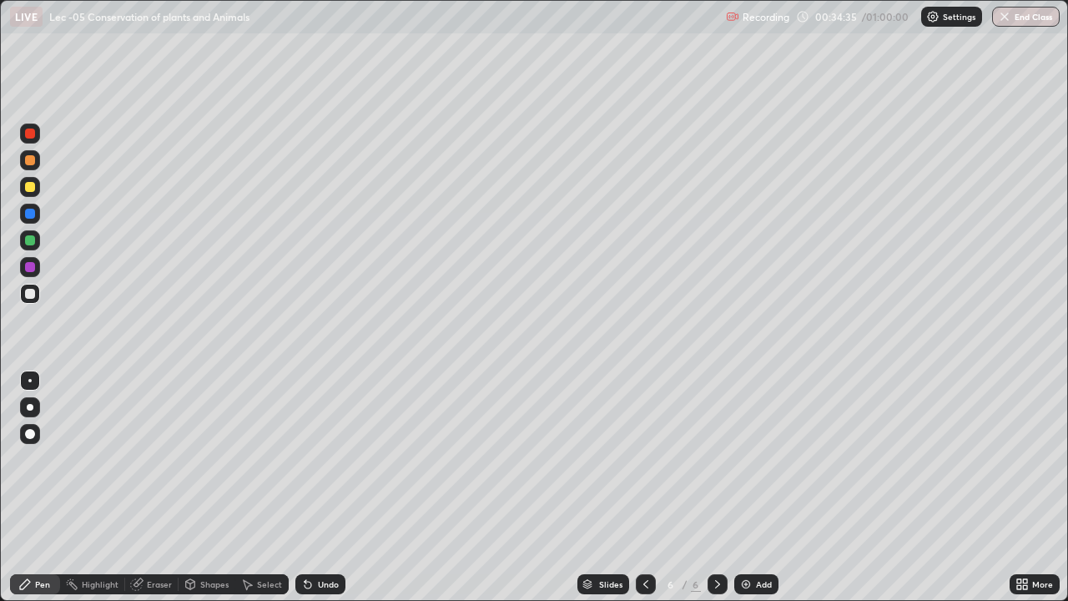
click at [328, 538] on div "Undo" at bounding box center [320, 584] width 50 height 20
click at [330, 538] on div "Undo" at bounding box center [320, 584] width 50 height 20
click at [332, 538] on div "Undo" at bounding box center [320, 584] width 50 height 20
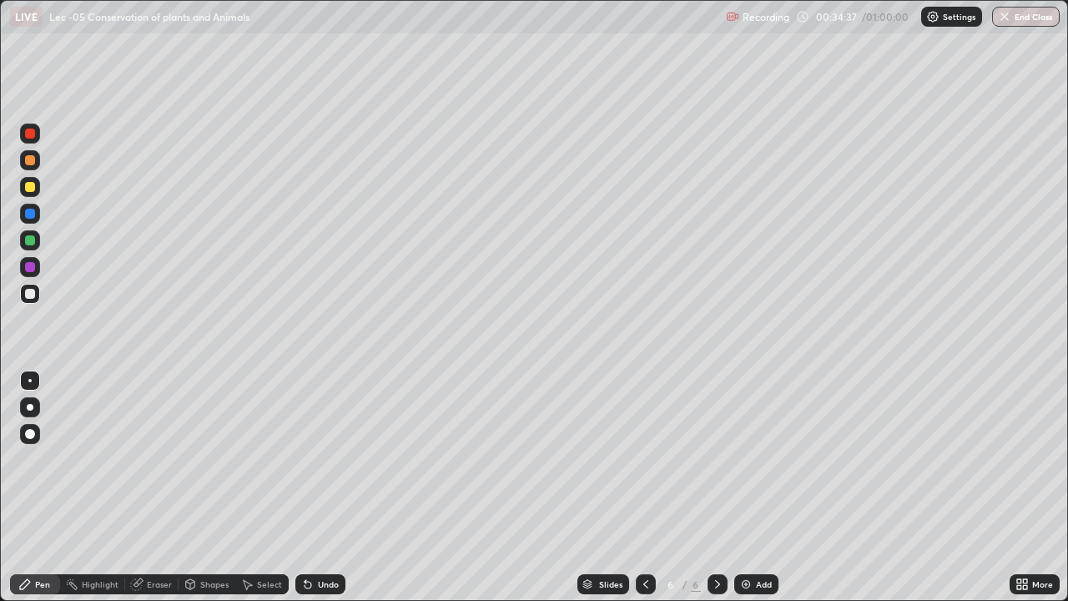
click at [330, 538] on div "Undo" at bounding box center [320, 584] width 50 height 20
click at [331, 538] on div "Undo" at bounding box center [320, 584] width 50 height 20
click at [329, 538] on div "Undo" at bounding box center [320, 584] width 50 height 20
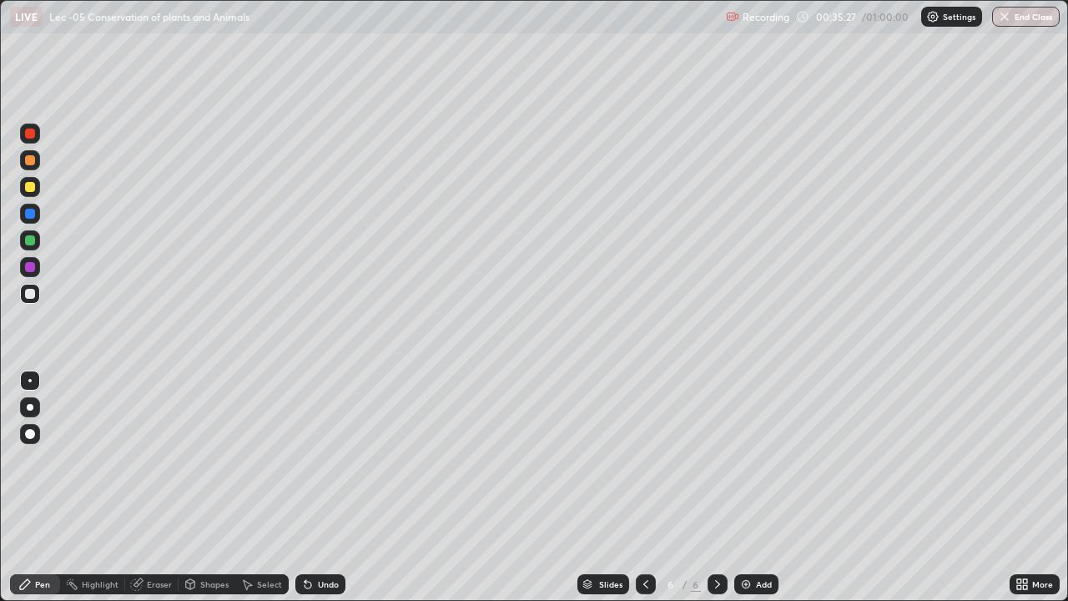
click at [37, 194] on div at bounding box center [30, 187] width 20 height 20
click at [97, 538] on div "Highlight" at bounding box center [100, 584] width 37 height 8
click at [34, 524] on icon at bounding box center [29, 527] width 13 height 13
click at [44, 538] on div "Pen" at bounding box center [42, 584] width 15 height 8
click at [30, 295] on div at bounding box center [30, 294] width 10 height 10
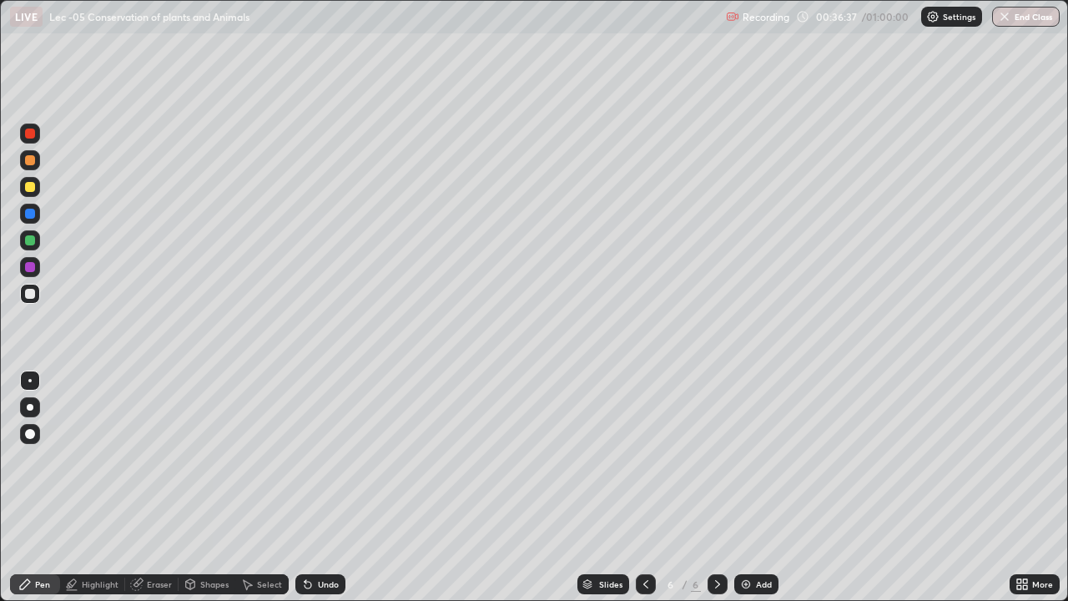
click at [34, 186] on div at bounding box center [30, 187] width 10 height 10
click at [98, 538] on div "Highlight" at bounding box center [100, 584] width 37 height 8
click at [36, 538] on div "Pen" at bounding box center [42, 584] width 15 height 8
click at [32, 298] on div at bounding box center [30, 294] width 10 height 10
click at [333, 538] on div "Undo" at bounding box center [328, 584] width 21 height 8
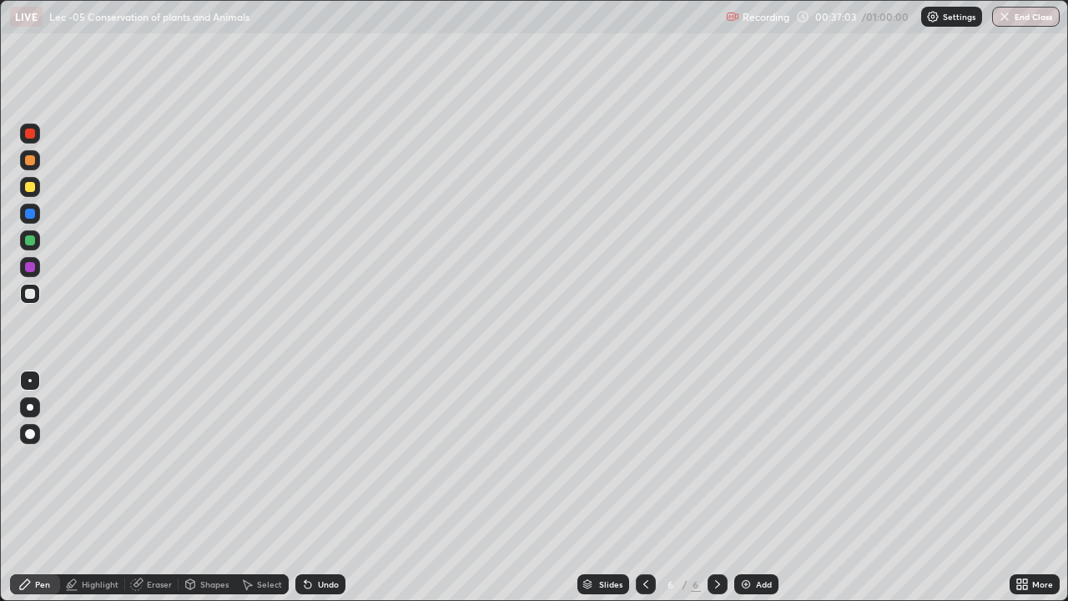
click at [332, 538] on div "Undo" at bounding box center [328, 584] width 21 height 8
click at [335, 538] on div "Undo" at bounding box center [328, 584] width 21 height 8
click at [754, 538] on div "Add" at bounding box center [756, 584] width 44 height 20
click at [320, 538] on div "Undo" at bounding box center [328, 584] width 21 height 8
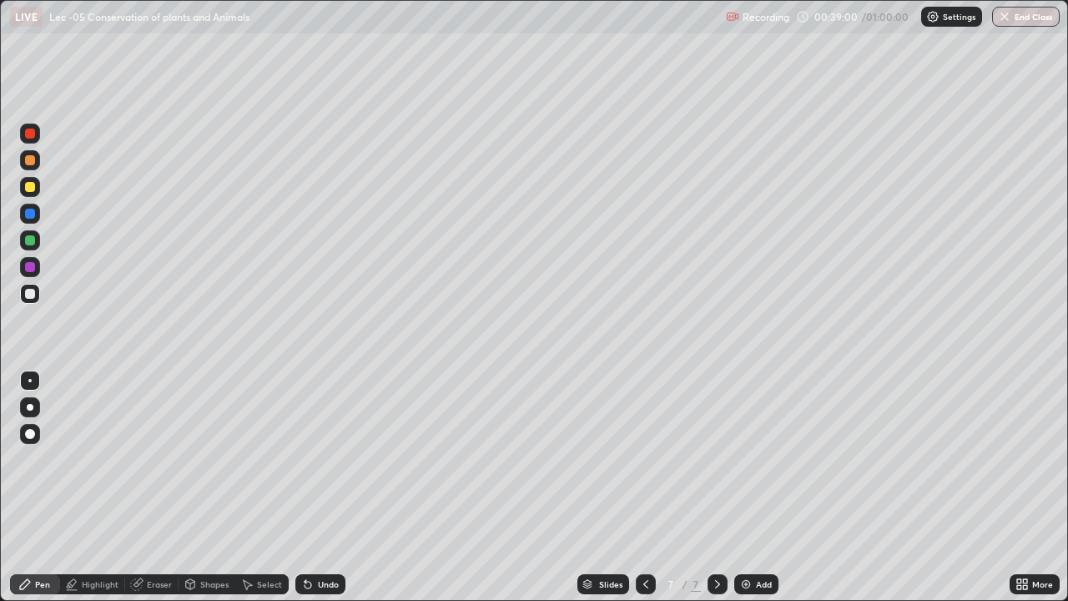
click at [320, 538] on div "Undo" at bounding box center [320, 584] width 50 height 20
click at [320, 538] on div "Undo" at bounding box center [328, 584] width 21 height 8
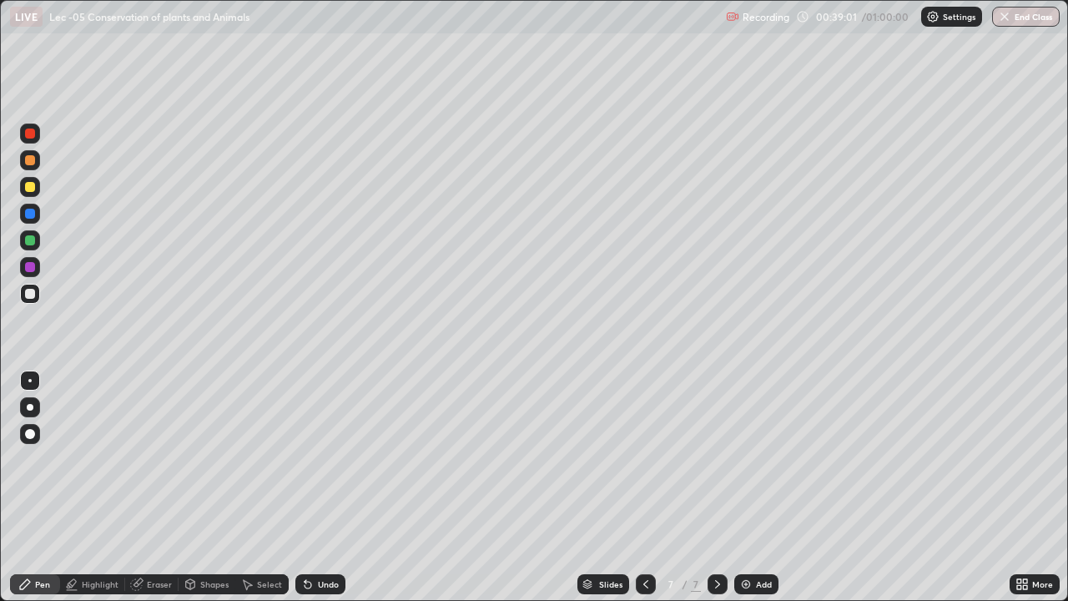
click at [320, 538] on div "Undo" at bounding box center [328, 584] width 21 height 8
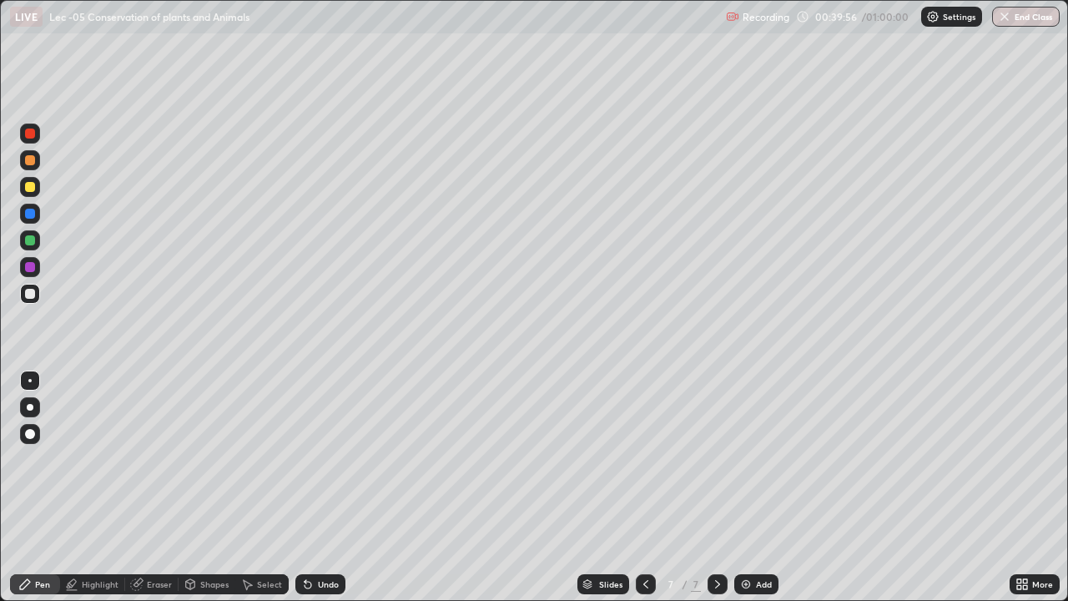
click at [30, 161] on div at bounding box center [30, 160] width 10 height 10
click at [30, 295] on div at bounding box center [30, 294] width 10 height 10
click at [759, 538] on div "Add" at bounding box center [764, 584] width 16 height 8
click at [33, 163] on div at bounding box center [30, 160] width 10 height 10
click at [34, 298] on div at bounding box center [30, 294] width 20 height 20
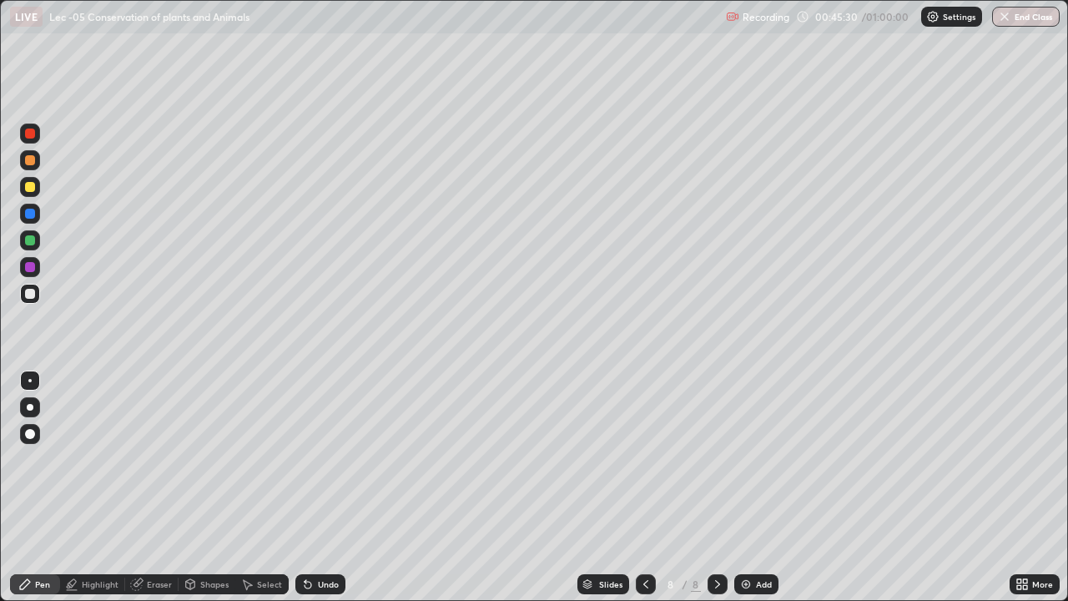
click at [334, 538] on div "Undo" at bounding box center [328, 584] width 21 height 8
click at [338, 538] on div "Undo" at bounding box center [320, 584] width 50 height 20
click at [327, 538] on div "Undo" at bounding box center [328, 584] width 21 height 8
click at [258, 538] on div "Select" at bounding box center [269, 584] width 25 height 8
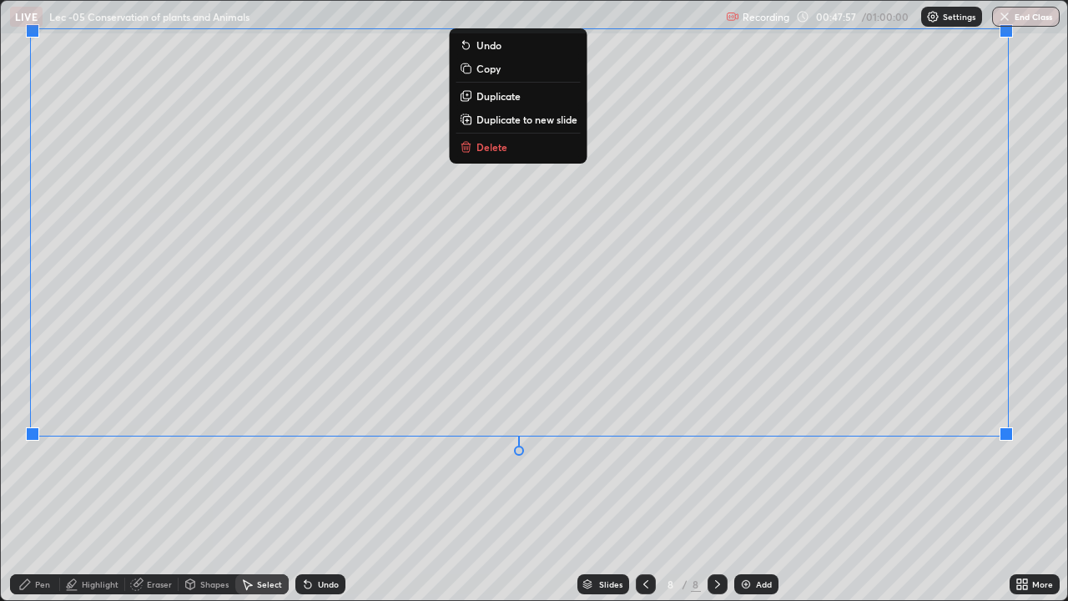
click at [43, 538] on div "Pen" at bounding box center [42, 584] width 15 height 8
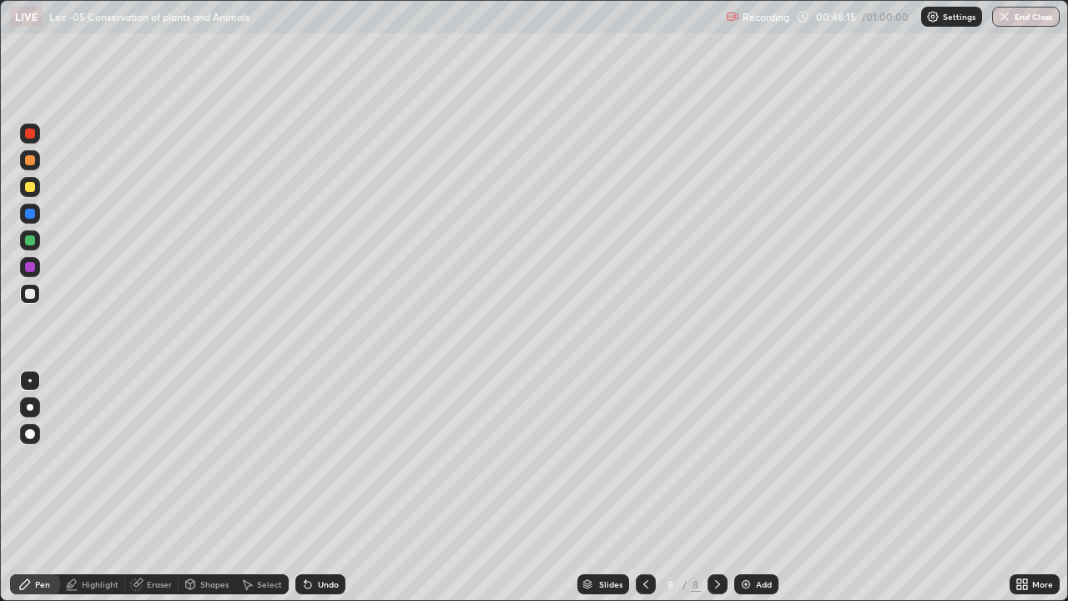
click at [323, 538] on div "Undo" at bounding box center [328, 584] width 21 height 8
click at [330, 538] on div "Undo" at bounding box center [328, 584] width 21 height 8
click at [341, 538] on div "Undo" at bounding box center [320, 584] width 50 height 20
click at [1017, 538] on icon at bounding box center [1019, 587] width 4 height 4
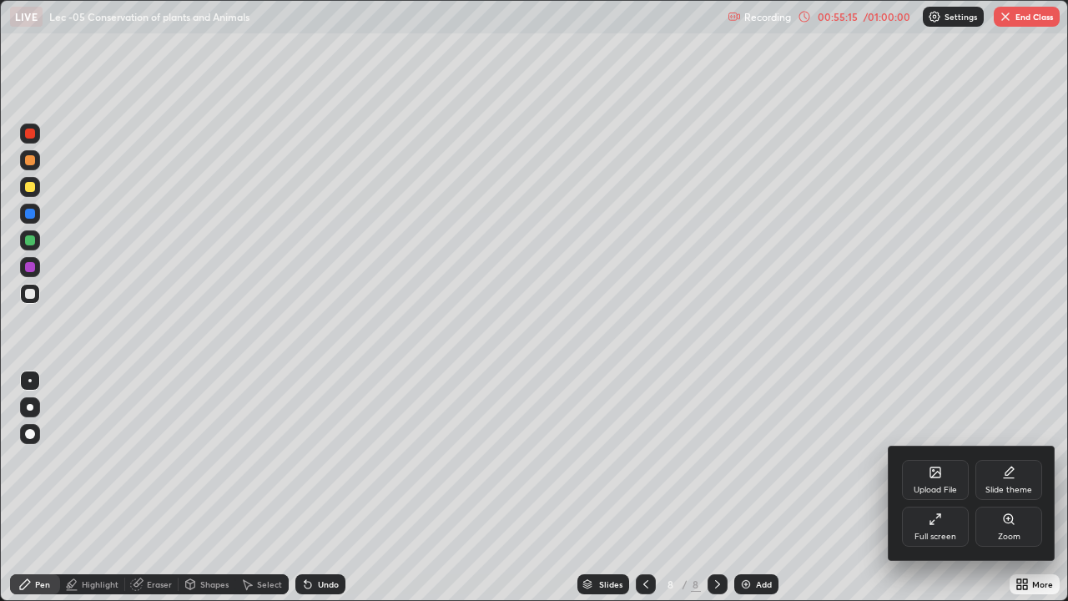
click at [936, 526] on div "Full screen" at bounding box center [935, 526] width 67 height 40
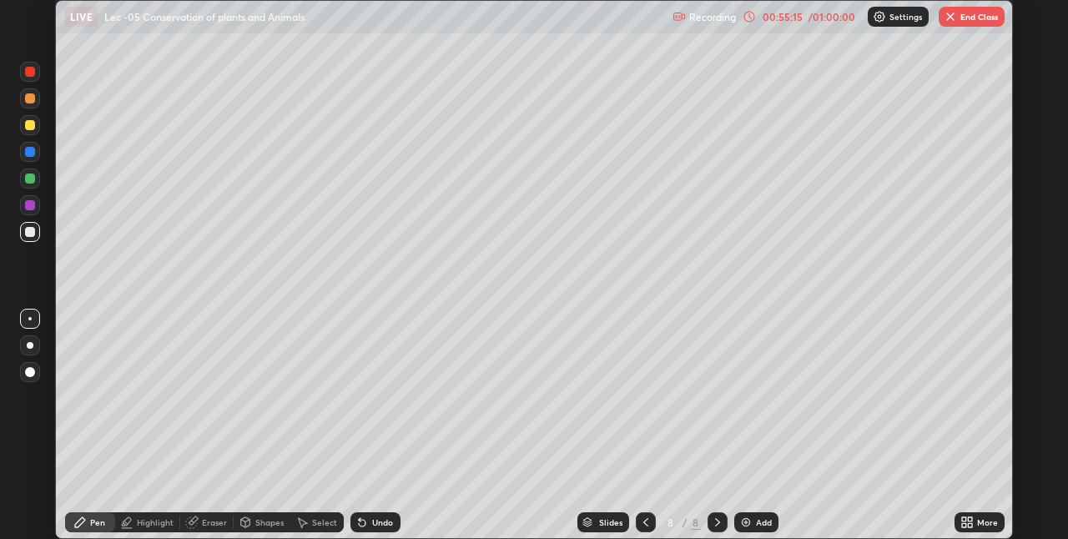
scroll to position [82900, 82371]
click at [960, 25] on button "End Class" at bounding box center [972, 17] width 66 height 20
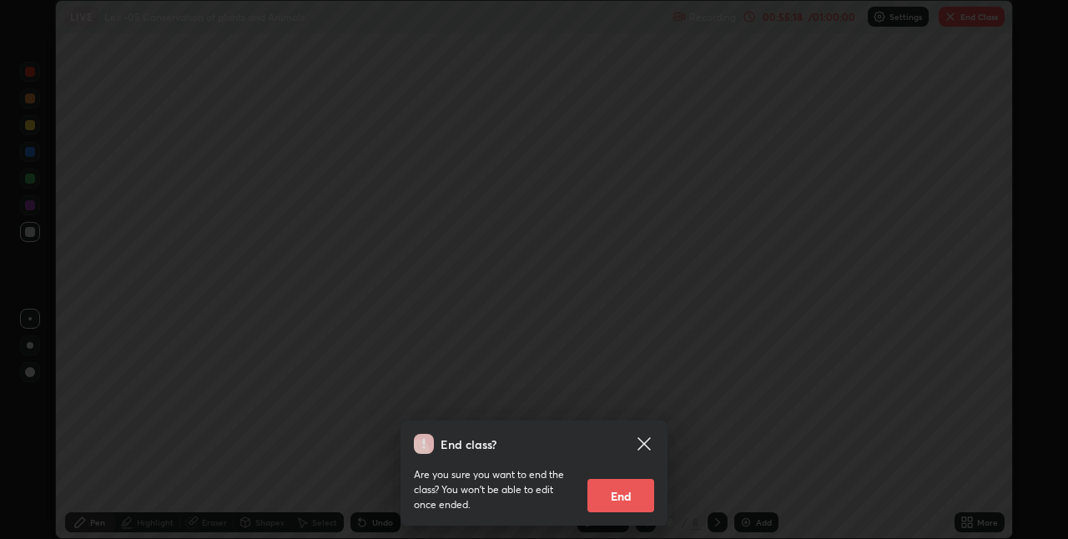
click at [634, 494] on button "End" at bounding box center [620, 495] width 67 height 33
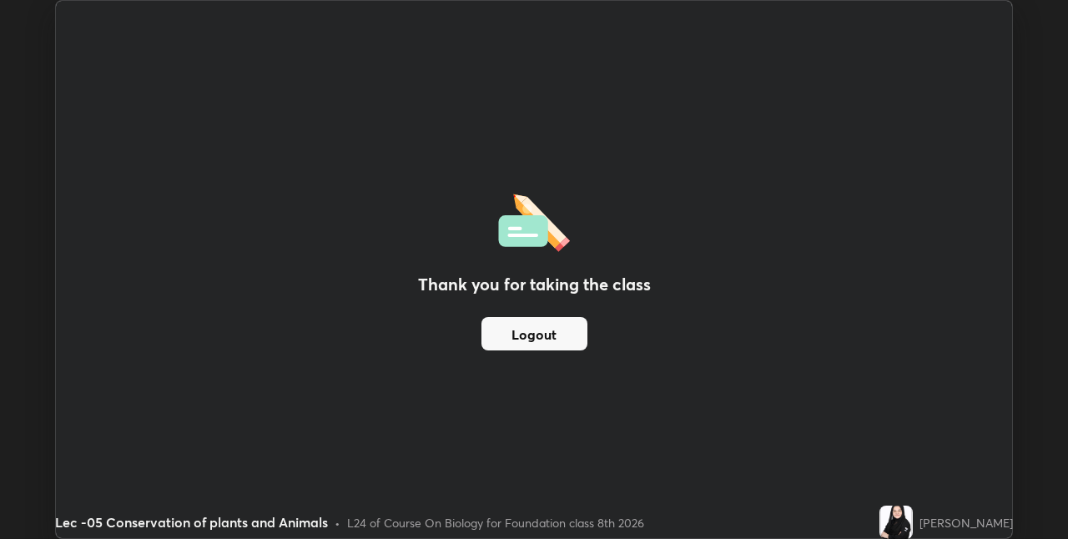
click at [896, 108] on div "Thank you for taking the class Logout" at bounding box center [534, 269] width 956 height 537
